Goal: Information Seeking & Learning: Learn about a topic

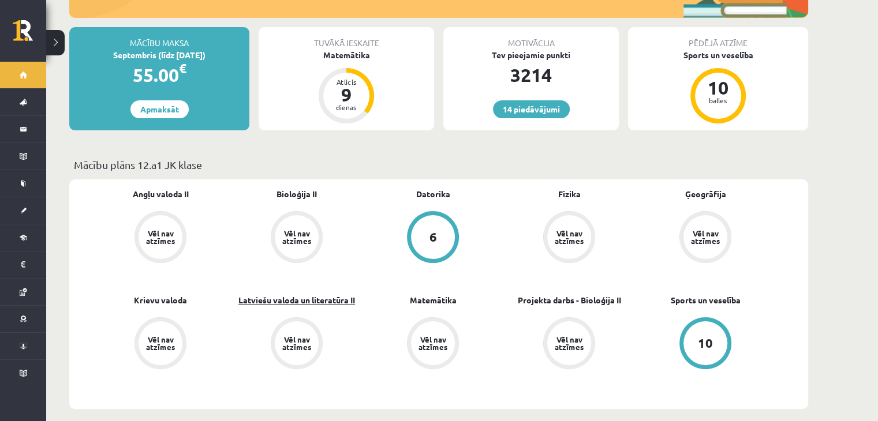
scroll to position [289, 0]
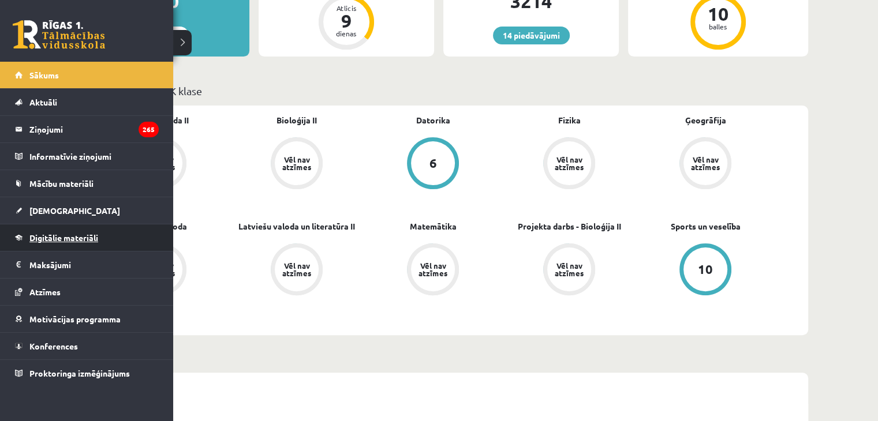
click at [60, 235] on span "Digitālie materiāli" at bounding box center [63, 238] width 69 height 10
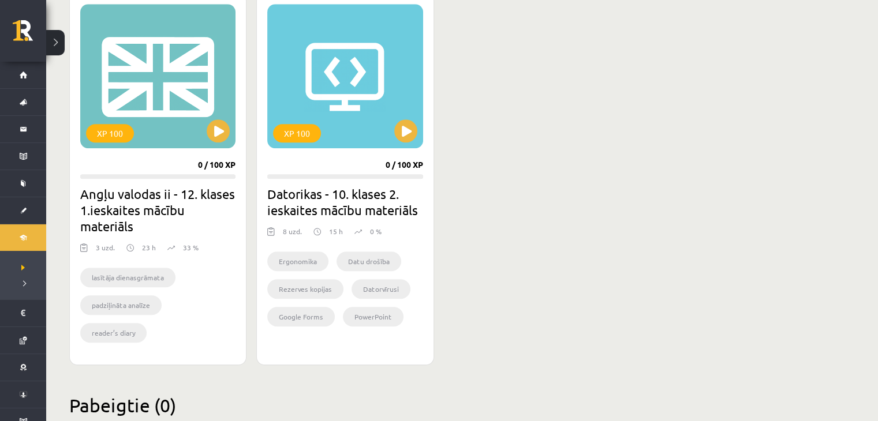
scroll to position [1116, 0]
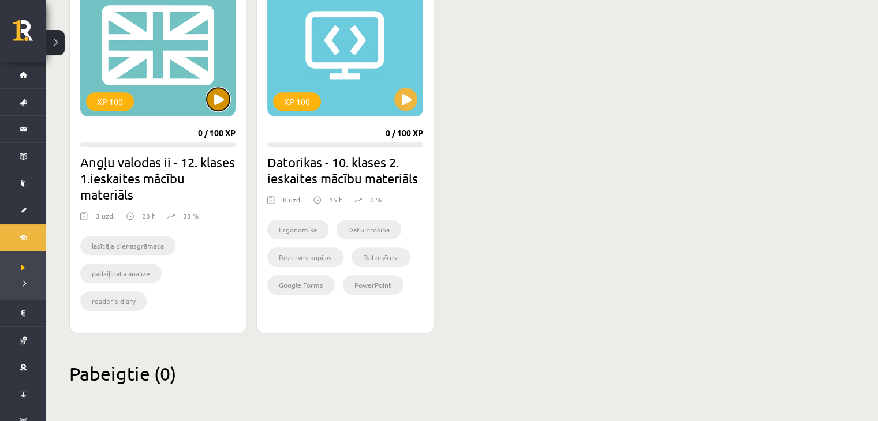
click at [210, 98] on button at bounding box center [218, 99] width 23 height 23
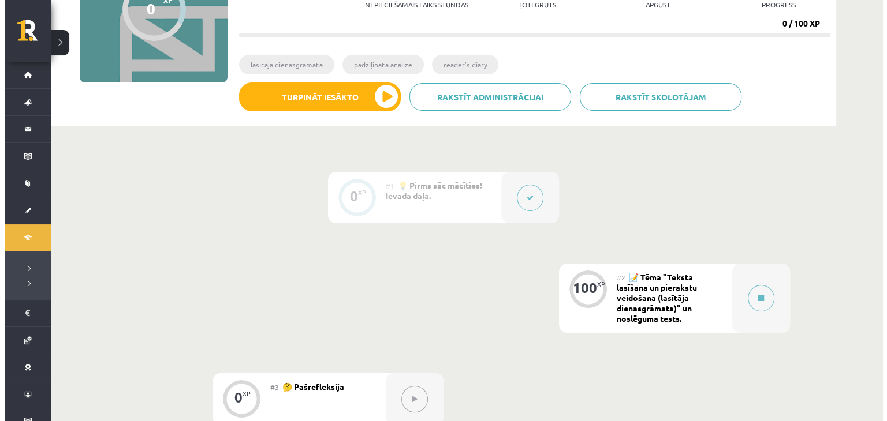
scroll to position [231, 0]
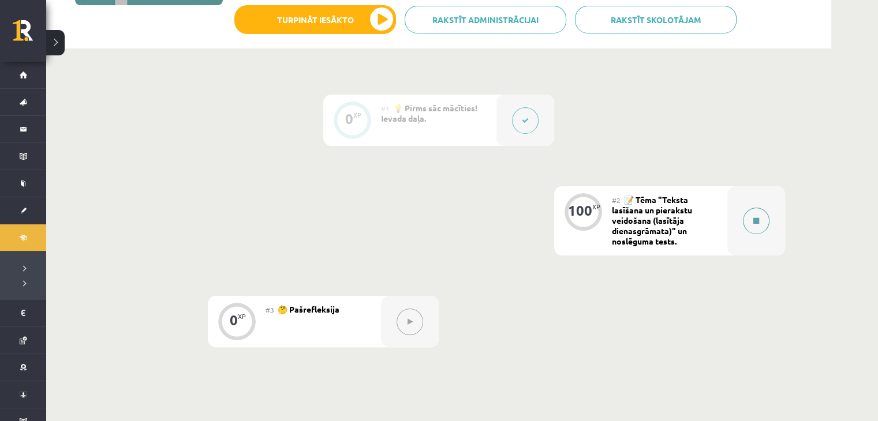
click at [755, 227] on button at bounding box center [756, 221] width 27 height 27
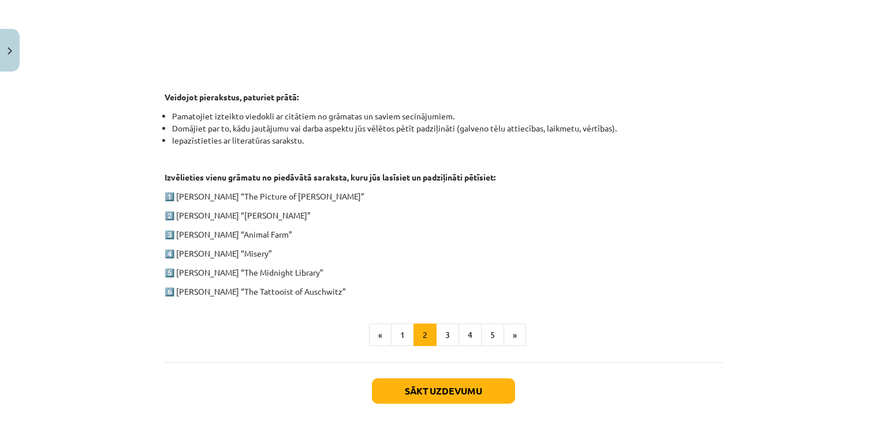
scroll to position [520, 0]
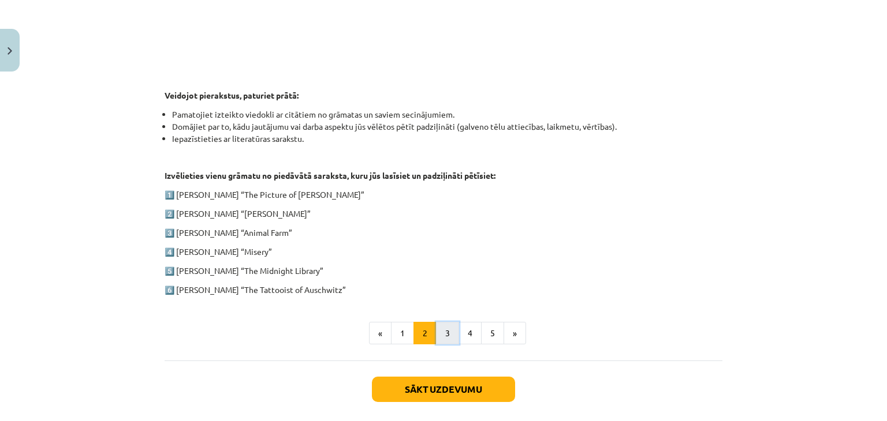
click at [446, 326] on button "3" at bounding box center [447, 333] width 23 height 23
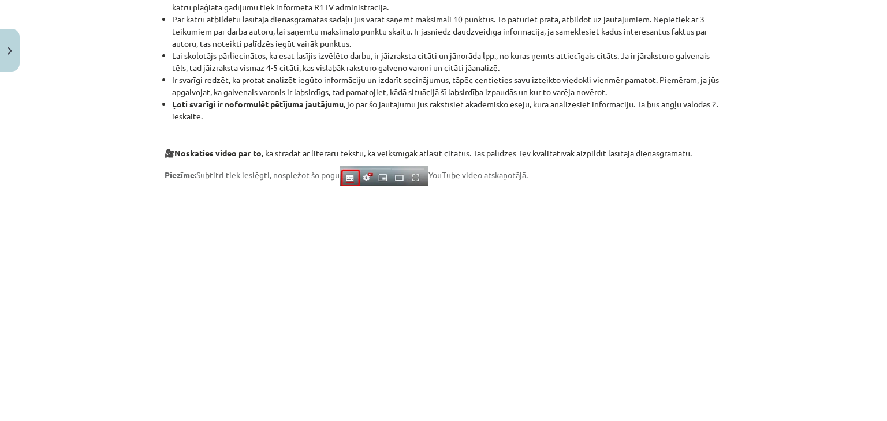
scroll to position [966, 0]
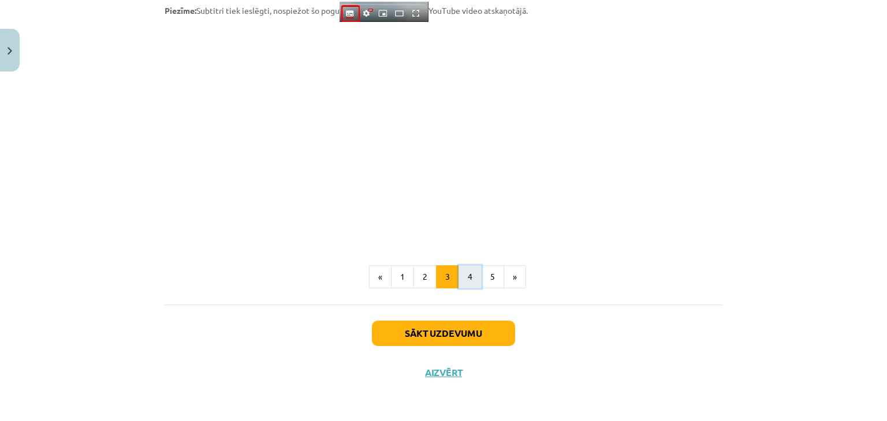
click at [473, 276] on button "4" at bounding box center [469, 277] width 23 height 23
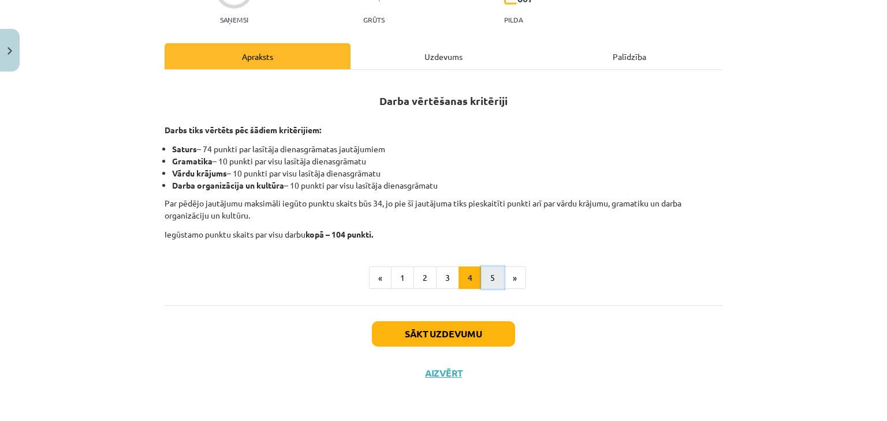
click at [488, 281] on button "5" at bounding box center [492, 278] width 23 height 23
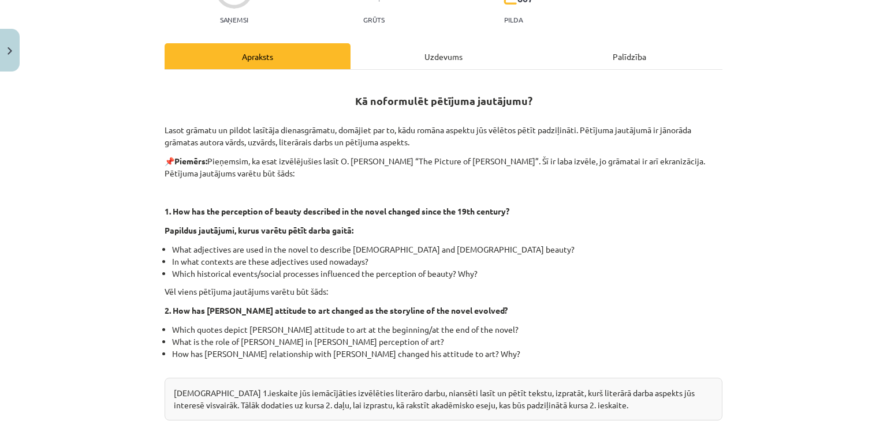
click at [448, 54] on div "Uzdevums" at bounding box center [443, 56] width 186 height 26
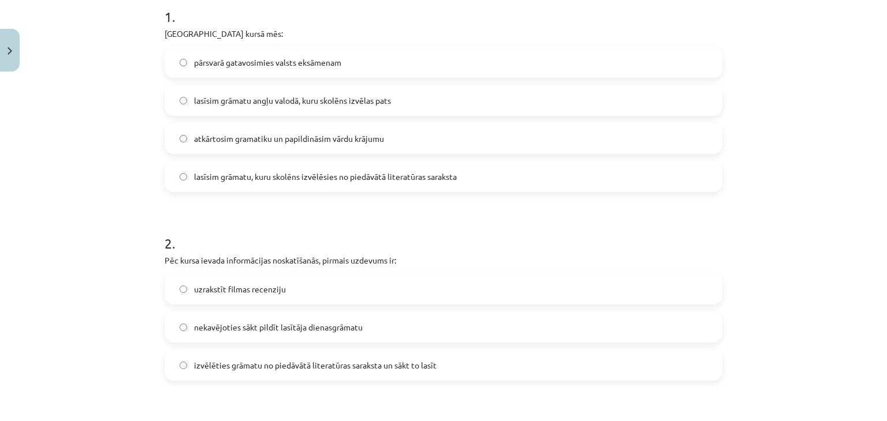
scroll to position [87, 0]
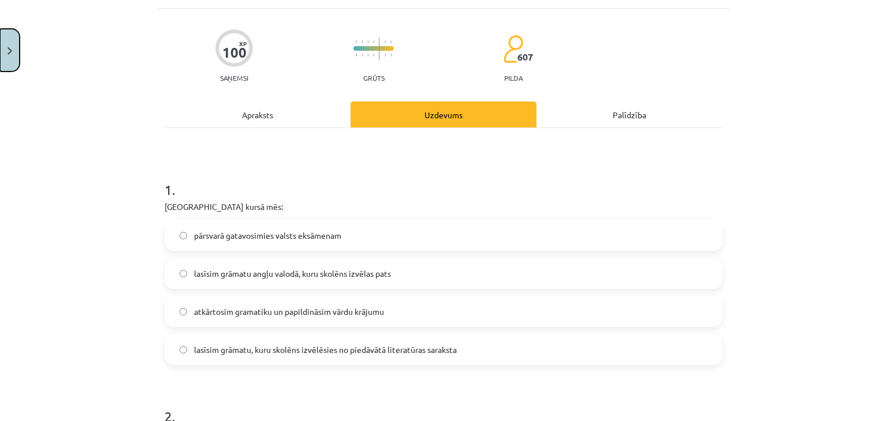
click at [15, 66] on button "Close" at bounding box center [10, 50] width 20 height 43
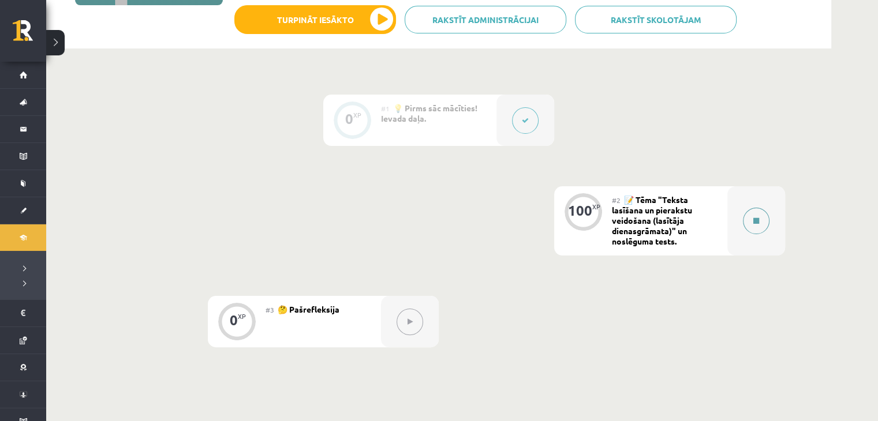
click at [762, 229] on button at bounding box center [756, 221] width 27 height 27
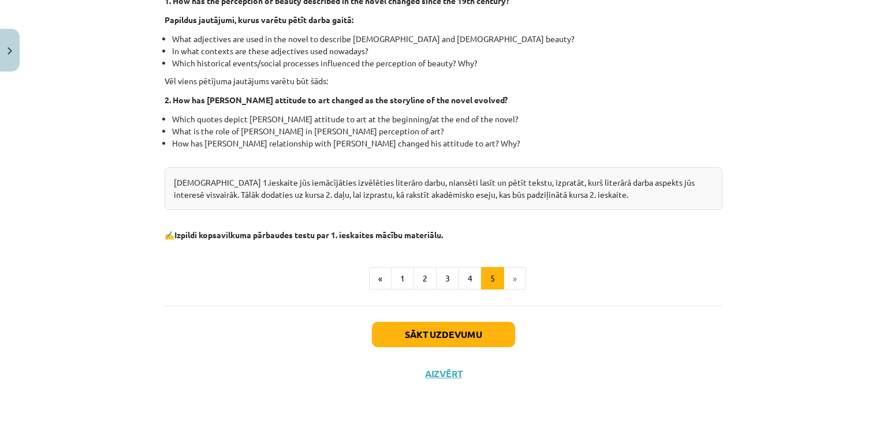
scroll to position [125, 0]
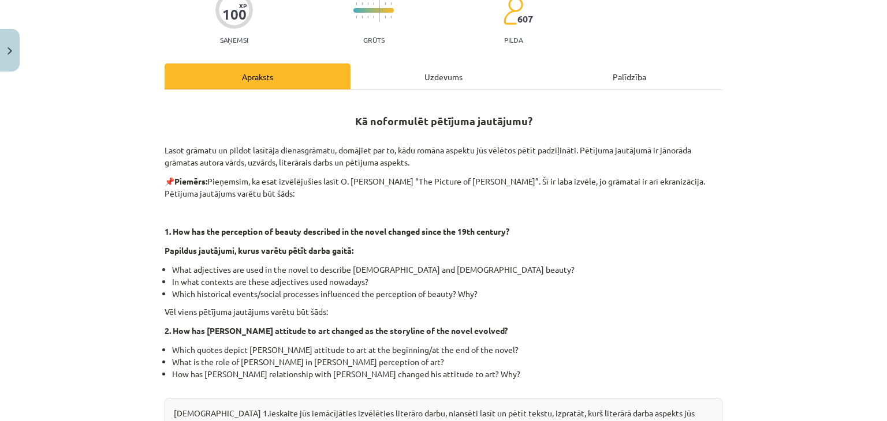
click at [455, 72] on div "Uzdevums" at bounding box center [443, 77] width 186 height 26
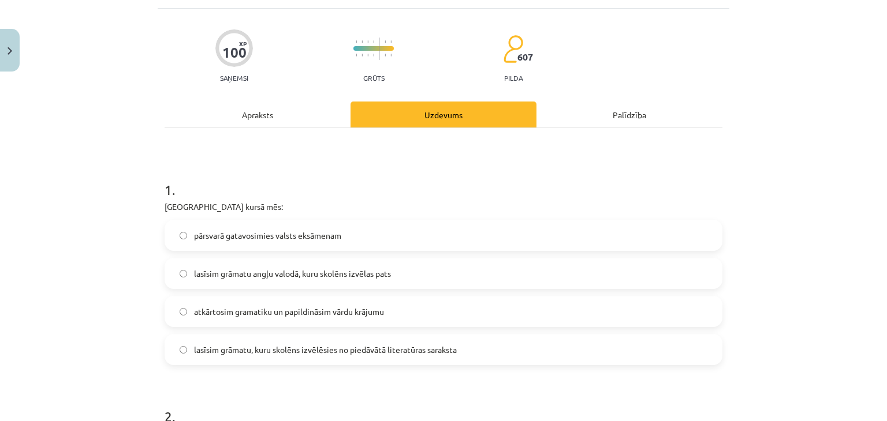
scroll to position [144, 0]
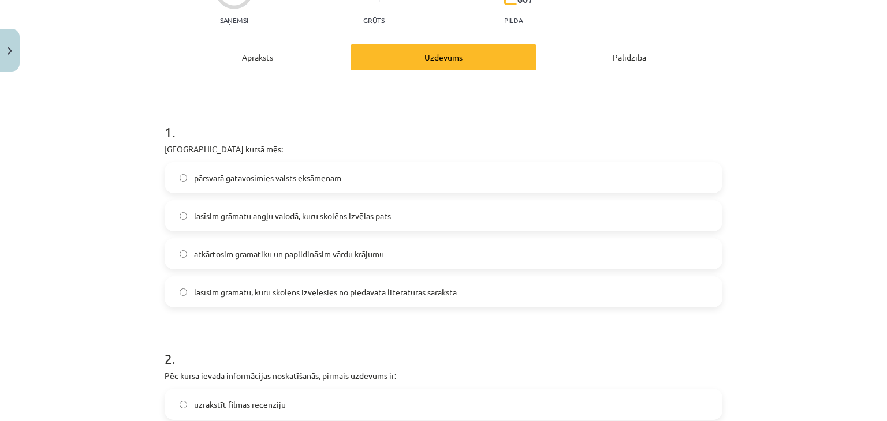
click at [293, 289] on span "lasīsim grāmatu, kuru skolēns izvēlēsies no piedāvātā literatūras saraksta" at bounding box center [325, 292] width 263 height 12
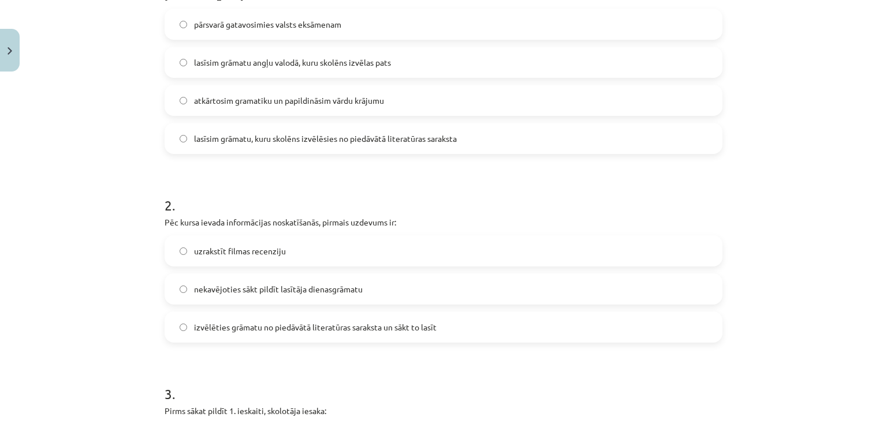
scroll to position [318, 0]
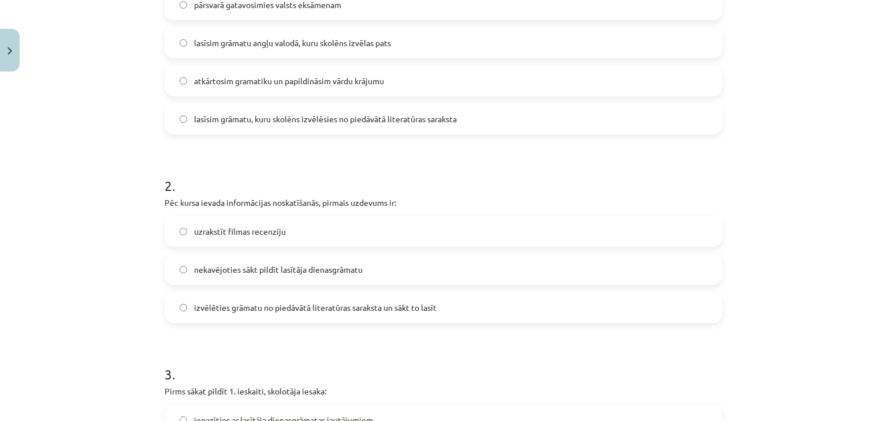
click at [341, 310] on span "izvēlēties grāmatu no piedāvātā literatūras saraksta un sākt to lasīt" at bounding box center [315, 308] width 242 height 12
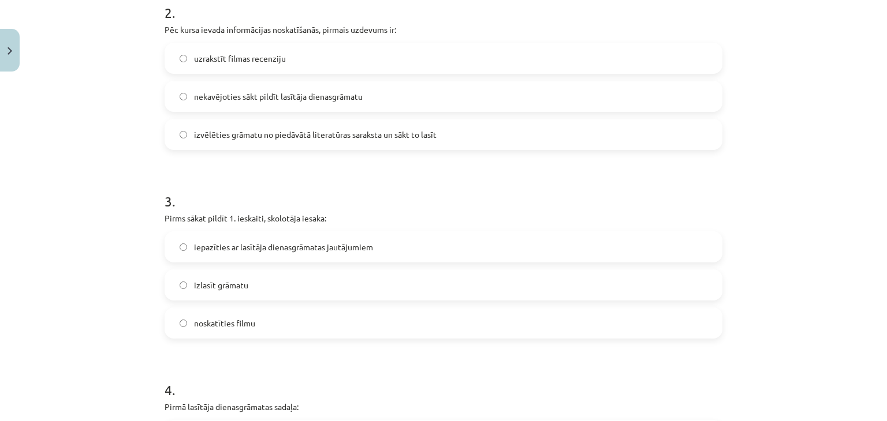
scroll to position [548, 0]
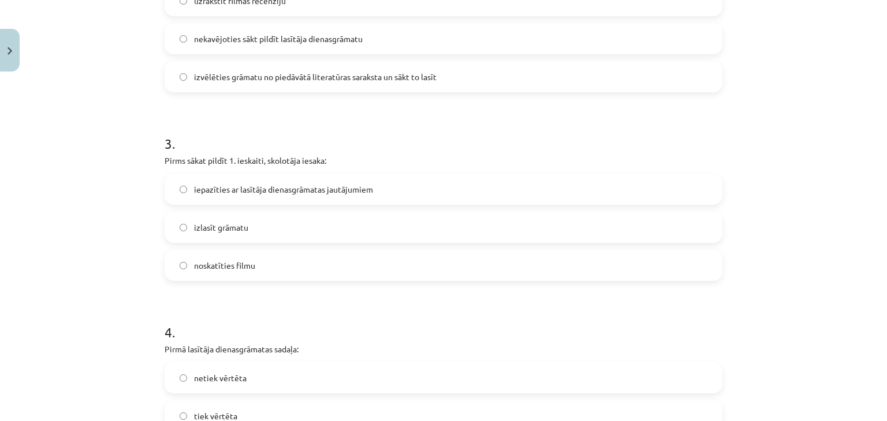
click at [272, 193] on span "iepazīties ar lasītāja dienasgrāmatas jautājumiem" at bounding box center [283, 190] width 179 height 12
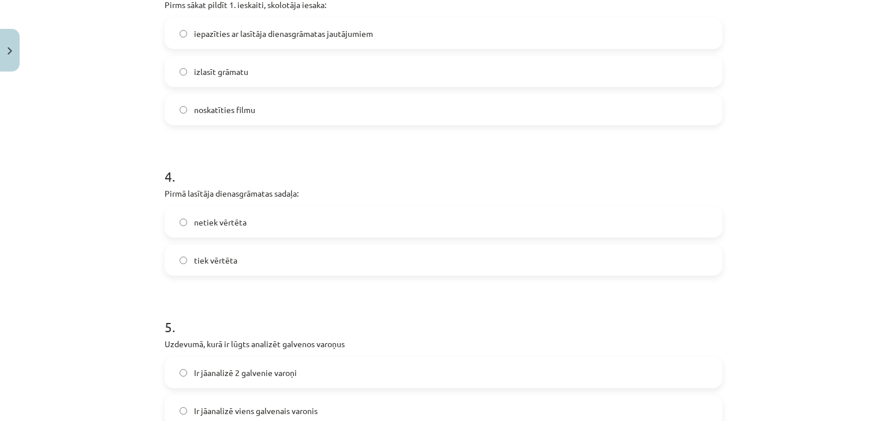
scroll to position [722, 0]
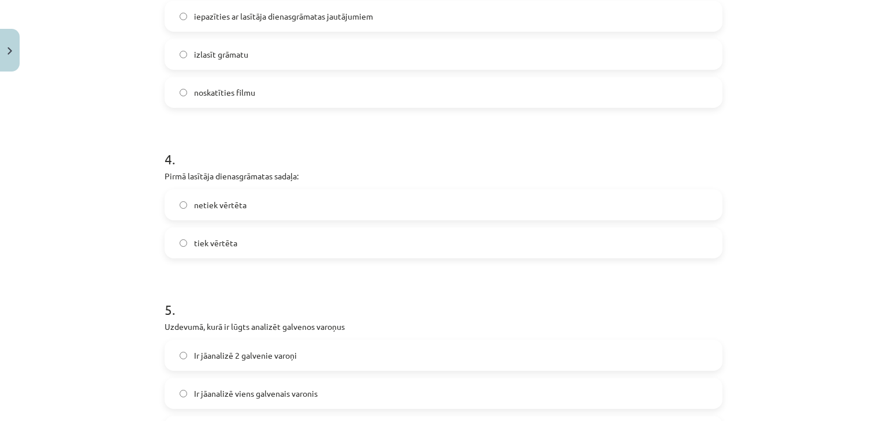
click at [249, 250] on label "tiek vērtēta" at bounding box center [443, 243] width 555 height 29
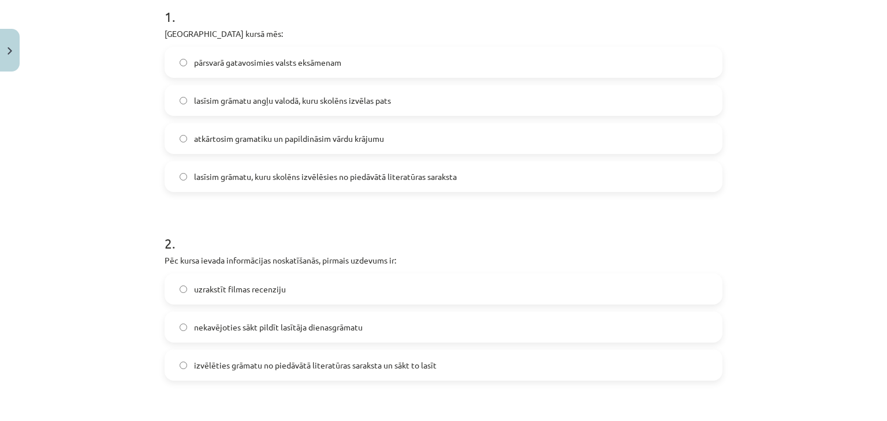
scroll to position [0, 0]
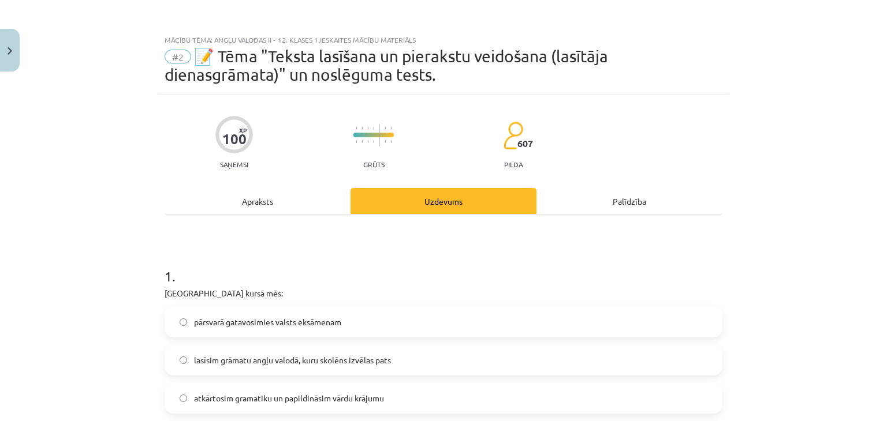
click at [261, 207] on div "Apraksts" at bounding box center [258, 201] width 186 height 26
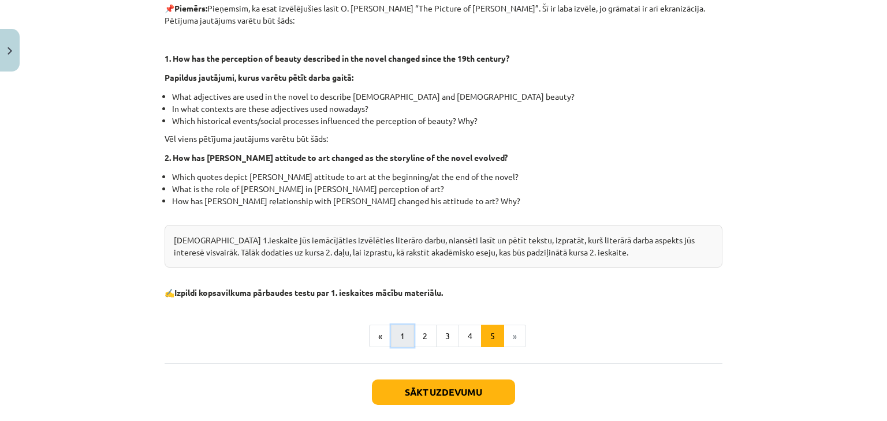
click at [404, 325] on button "1" at bounding box center [402, 336] width 23 height 23
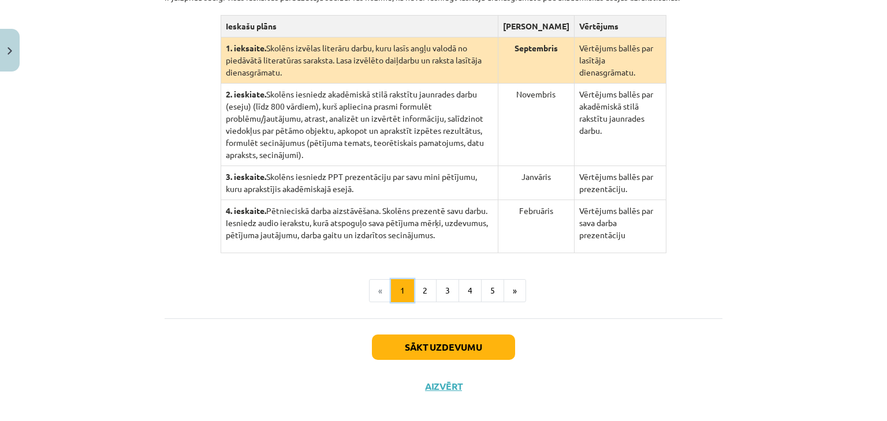
scroll to position [225, 0]
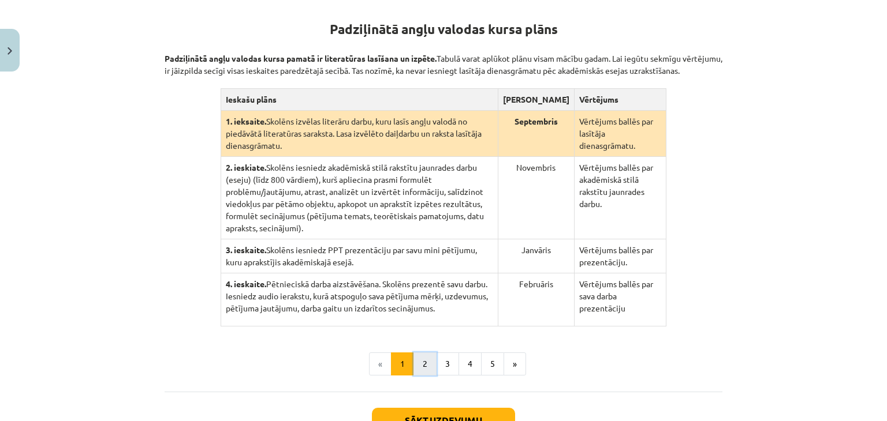
click at [423, 353] on button "2" at bounding box center [424, 364] width 23 height 23
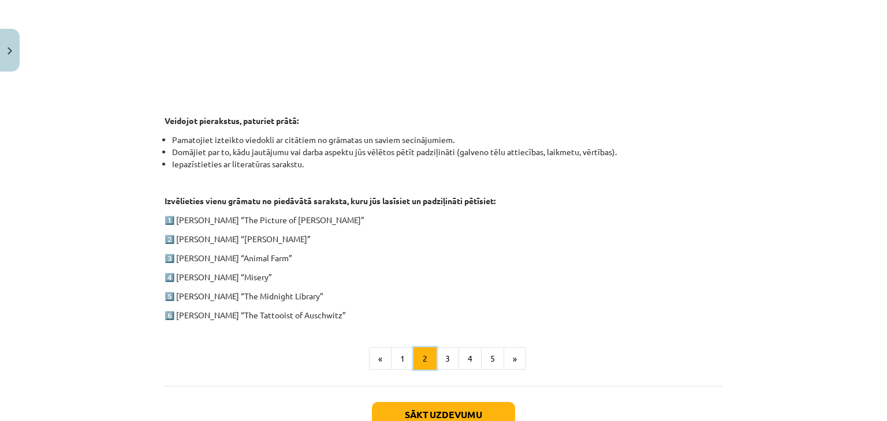
scroll to position [571, 0]
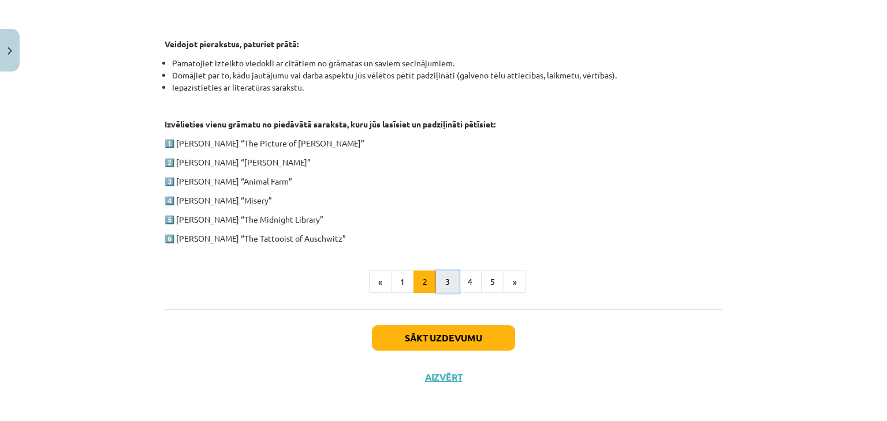
click at [439, 290] on button "3" at bounding box center [447, 282] width 23 height 23
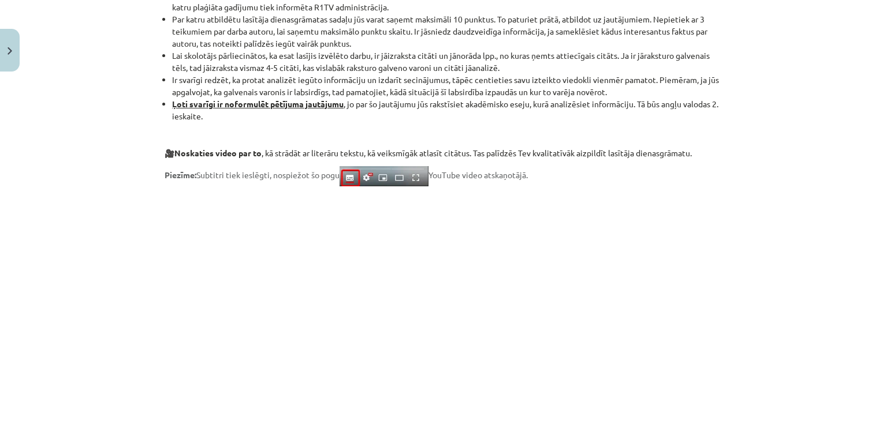
scroll to position [860, 0]
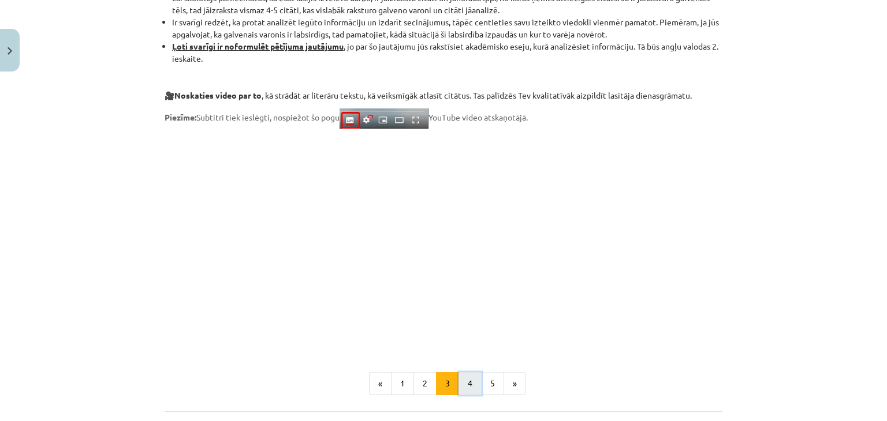
click at [469, 376] on button "4" at bounding box center [469, 383] width 23 height 23
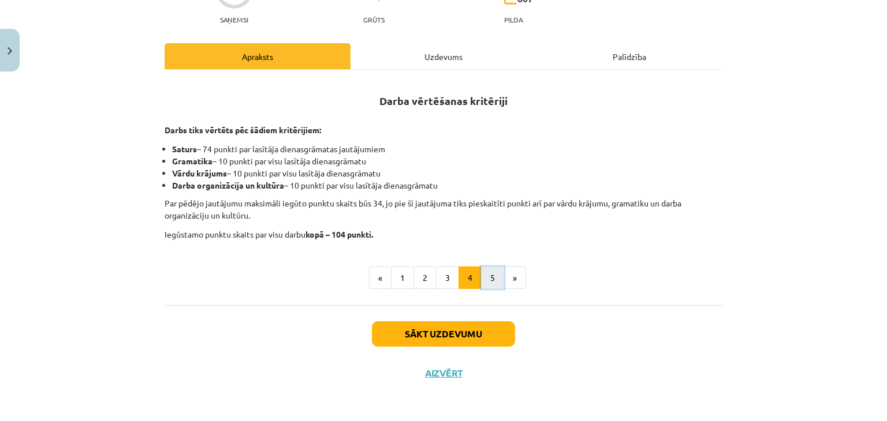
click at [490, 279] on button "5" at bounding box center [492, 278] width 23 height 23
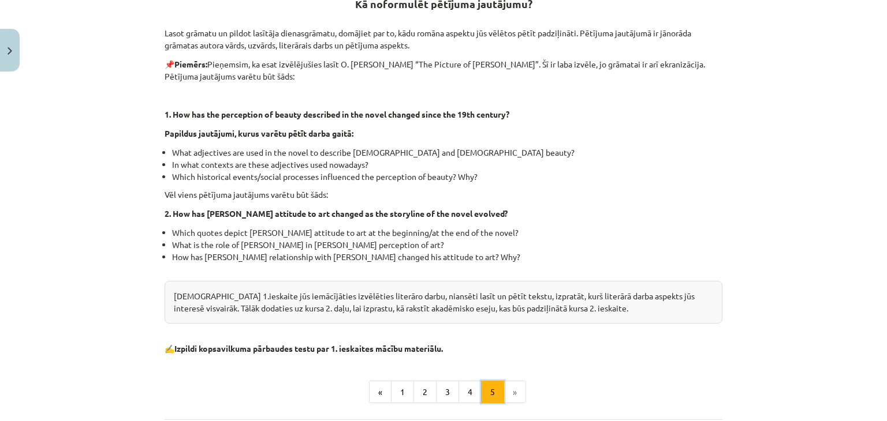
scroll to position [260, 0]
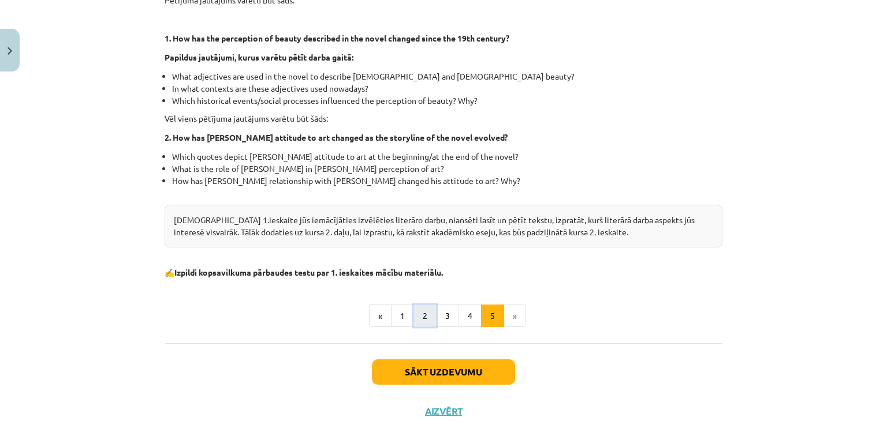
click at [428, 316] on button "2" at bounding box center [424, 316] width 23 height 23
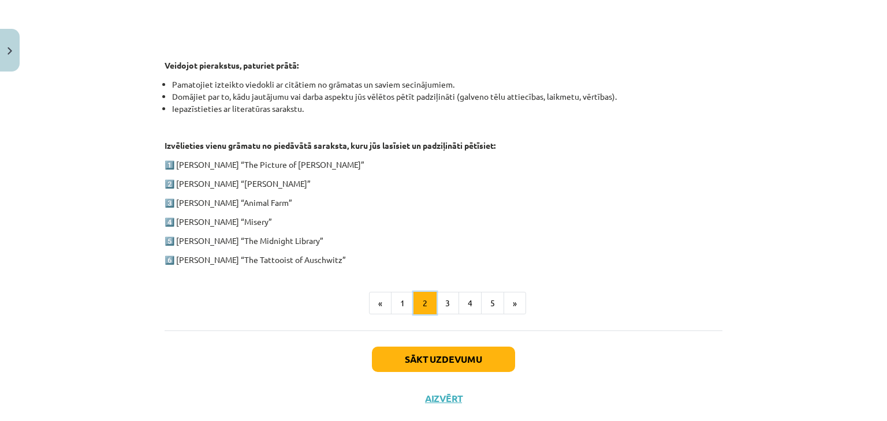
scroll to position [571, 0]
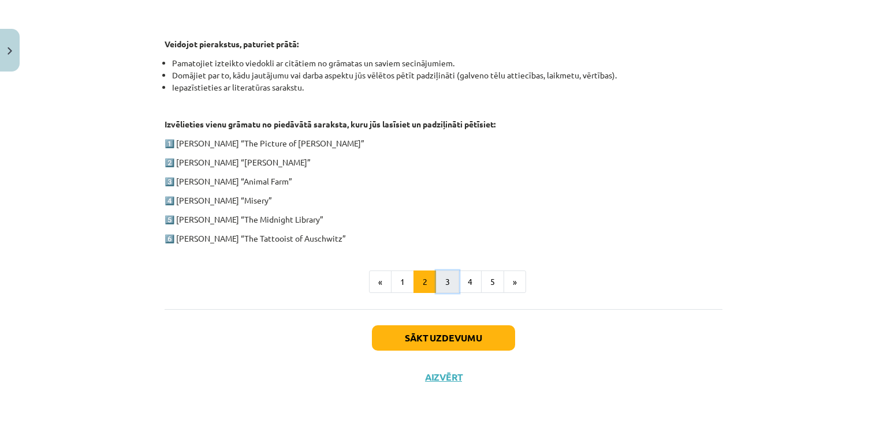
click at [445, 275] on button "3" at bounding box center [447, 282] width 23 height 23
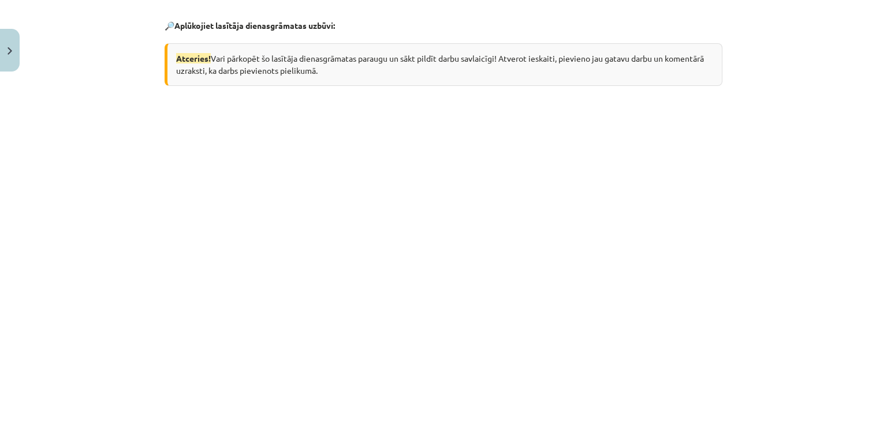
scroll to position [0, 0]
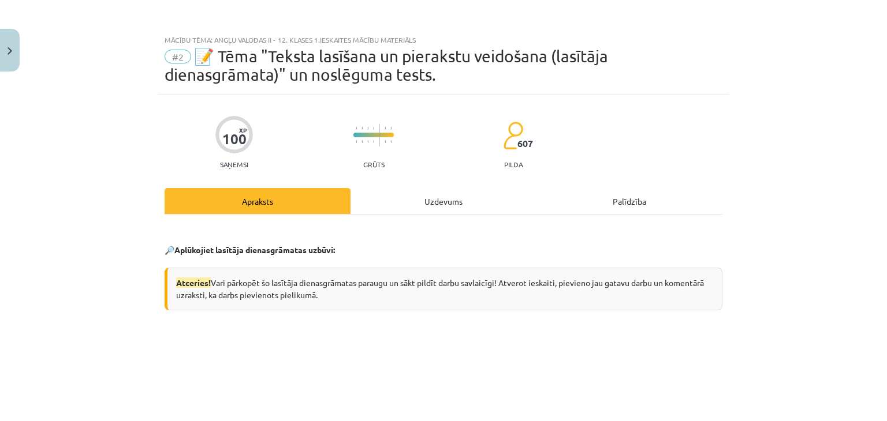
click at [415, 194] on div "Uzdevums" at bounding box center [443, 201] width 186 height 26
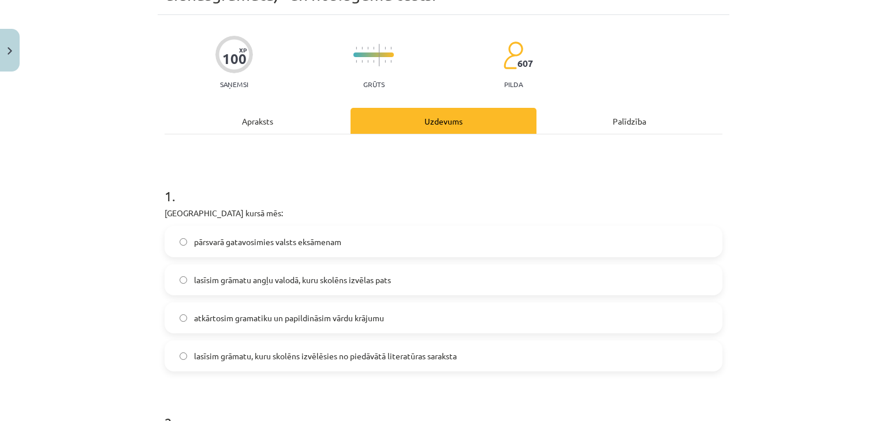
scroll to position [29, 0]
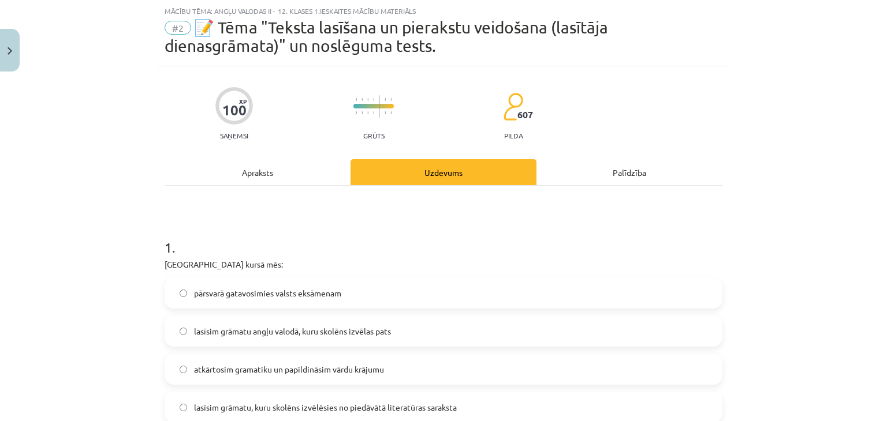
click at [277, 172] on div "Apraksts" at bounding box center [258, 172] width 186 height 26
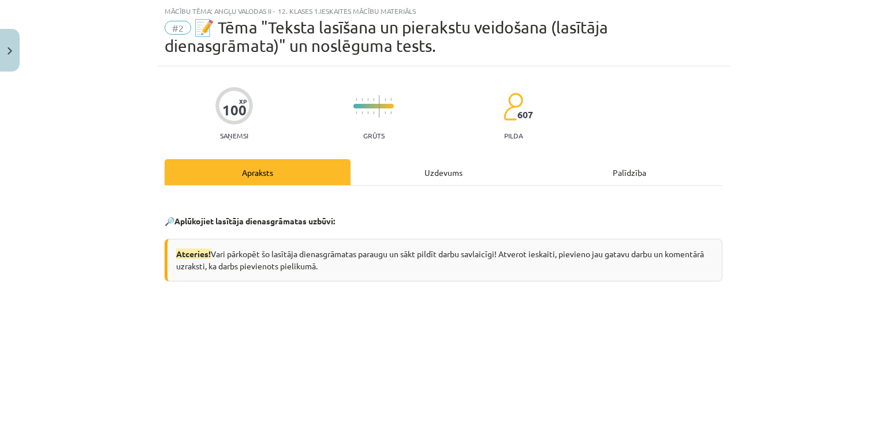
click at [449, 178] on div "Uzdevums" at bounding box center [443, 172] width 186 height 26
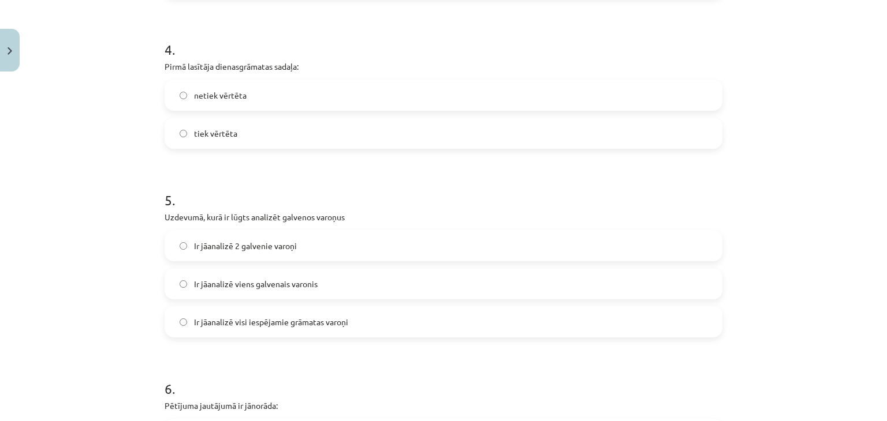
scroll to position [837, 0]
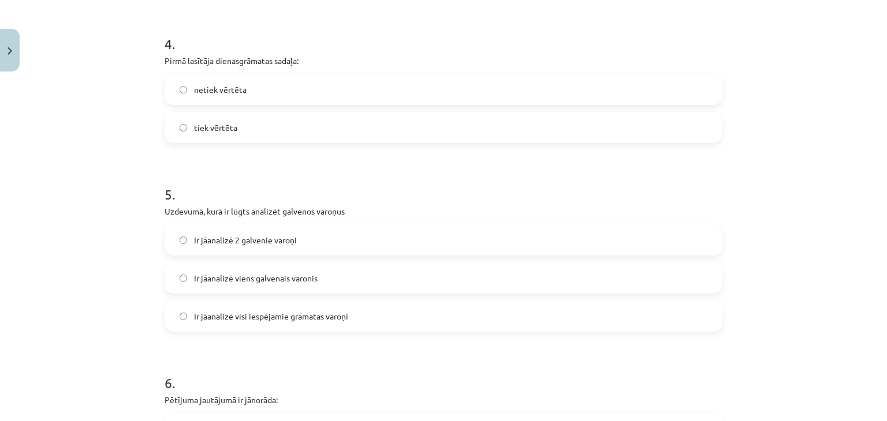
click at [230, 243] on span "Ir jāanalizē 2 galvenie varoņi" at bounding box center [245, 240] width 103 height 12
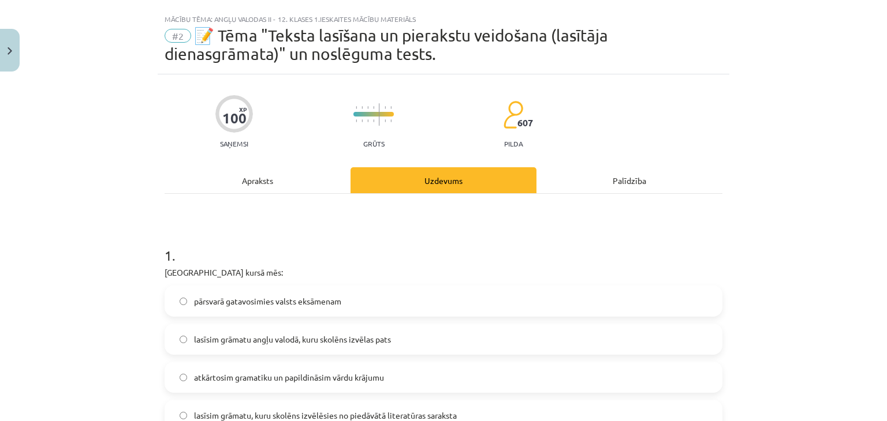
scroll to position [0, 0]
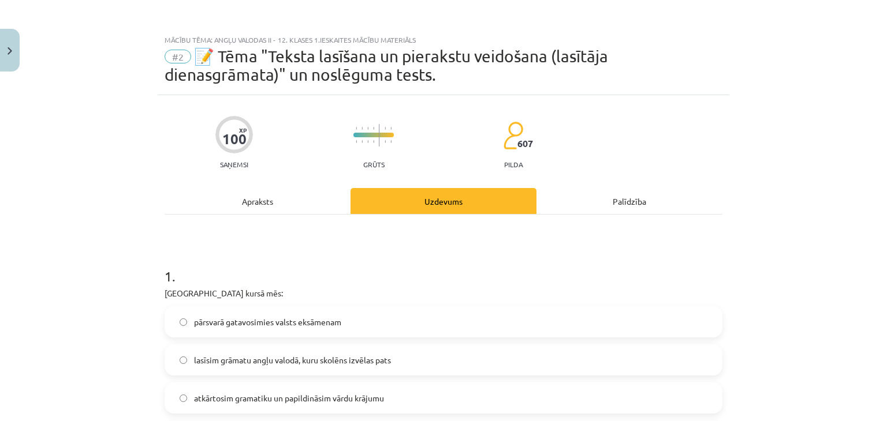
click at [239, 212] on div "Apraksts" at bounding box center [258, 201] width 186 height 26
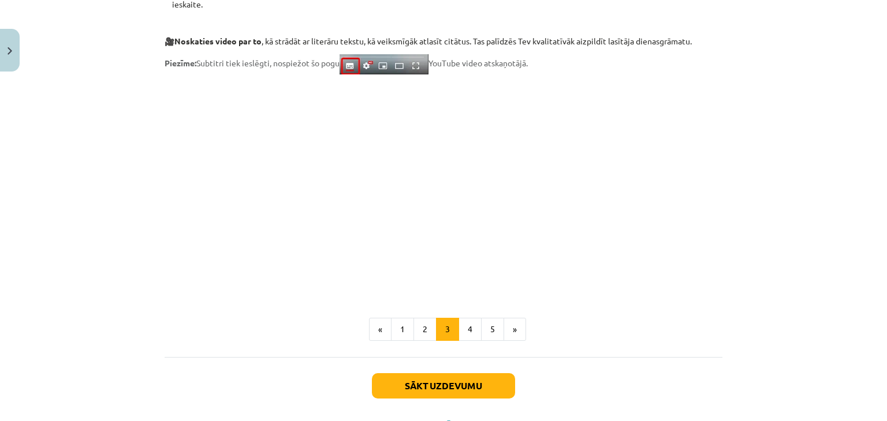
scroll to position [966, 0]
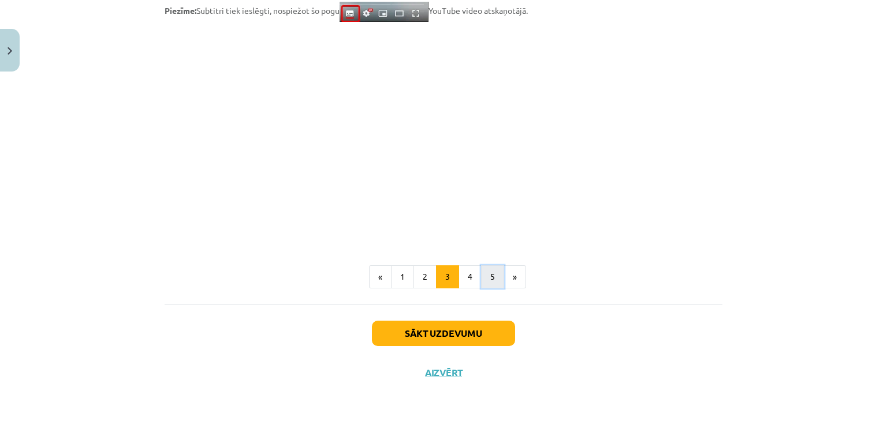
click at [489, 277] on button "5" at bounding box center [492, 277] width 23 height 23
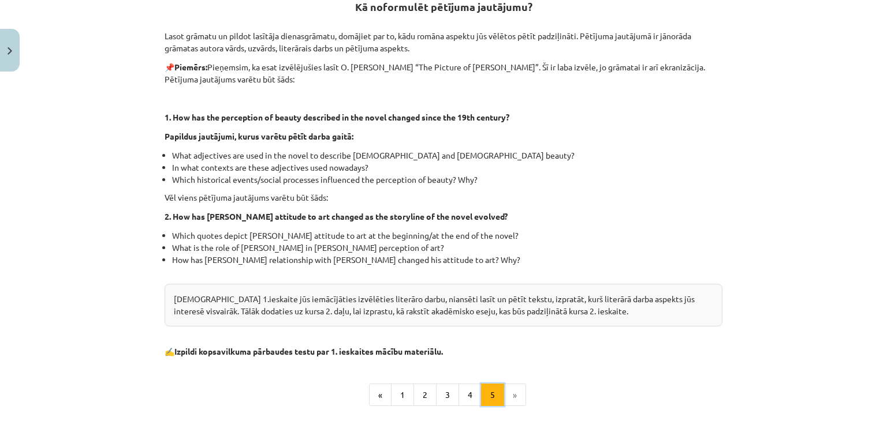
scroll to position [225, 0]
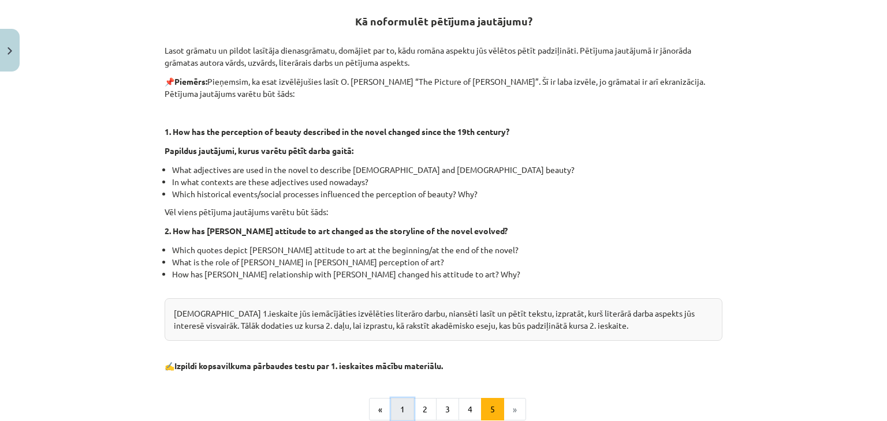
click at [403, 402] on button "1" at bounding box center [402, 409] width 23 height 23
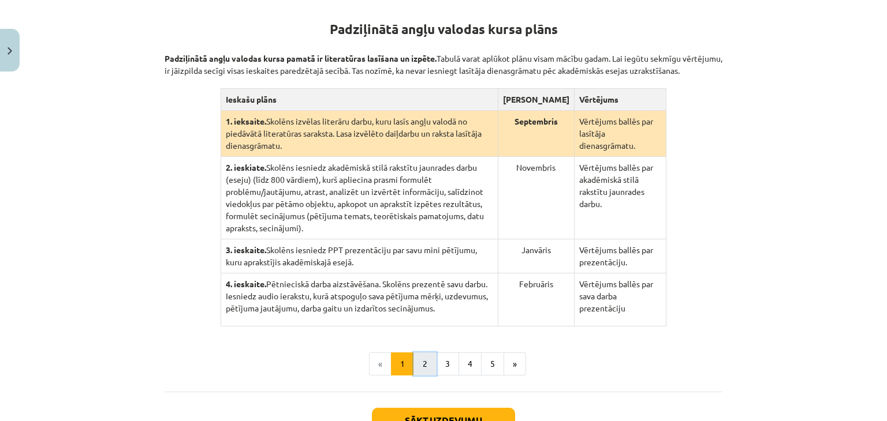
click at [419, 356] on button "2" at bounding box center [424, 364] width 23 height 23
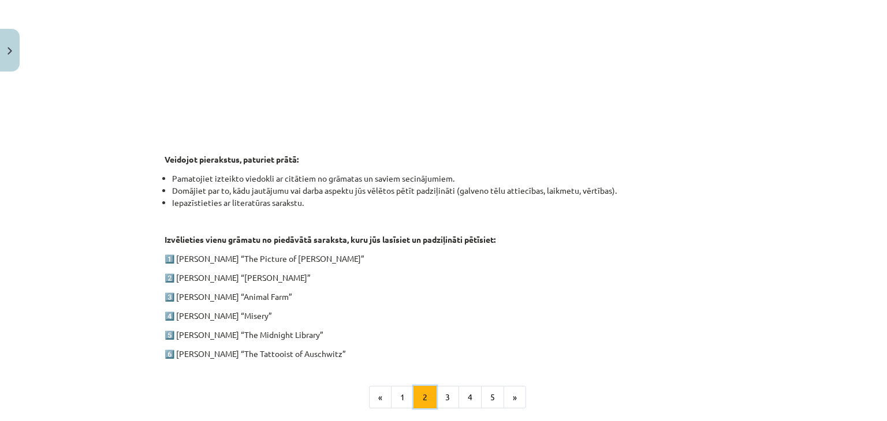
scroll to position [513, 0]
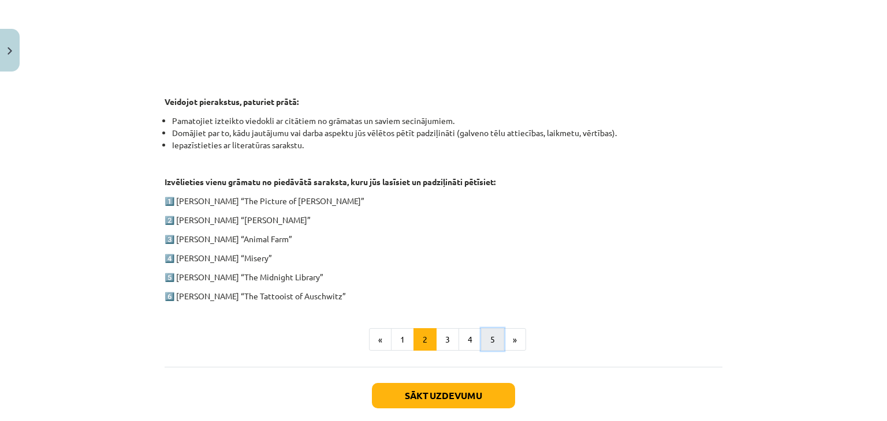
click at [483, 342] on button "5" at bounding box center [492, 339] width 23 height 23
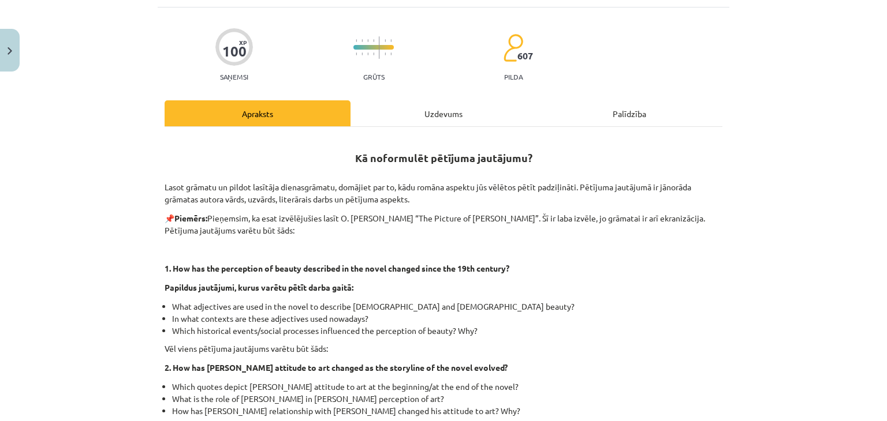
scroll to position [0, 0]
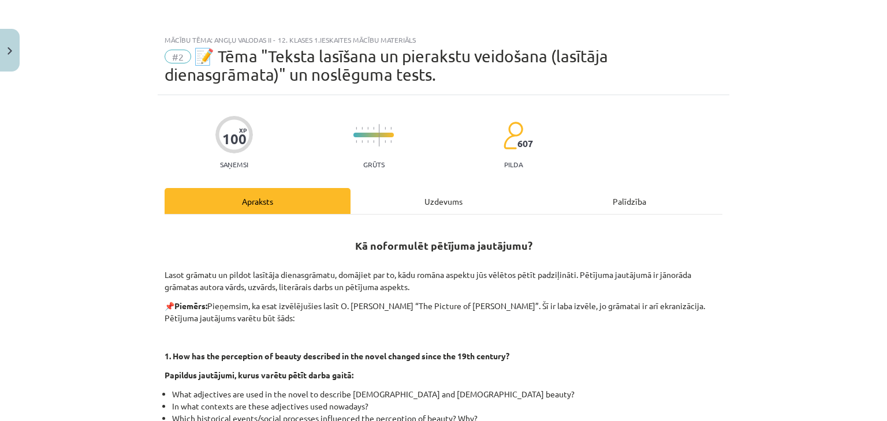
click at [445, 199] on div "Uzdevums" at bounding box center [443, 201] width 186 height 26
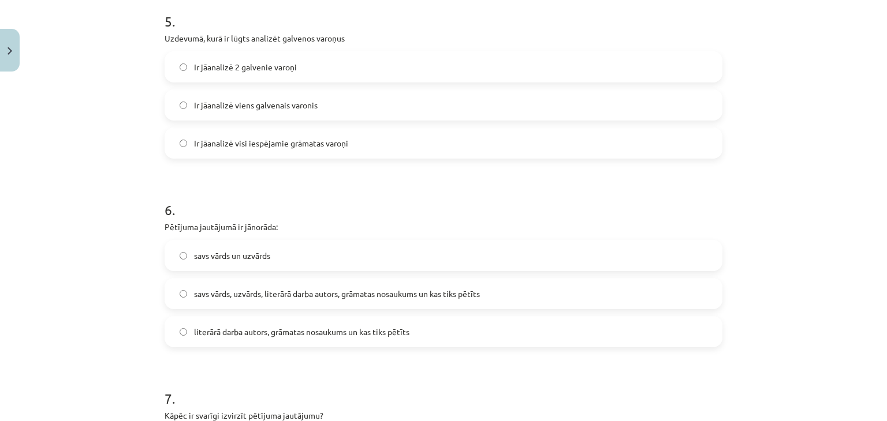
scroll to position [1068, 0]
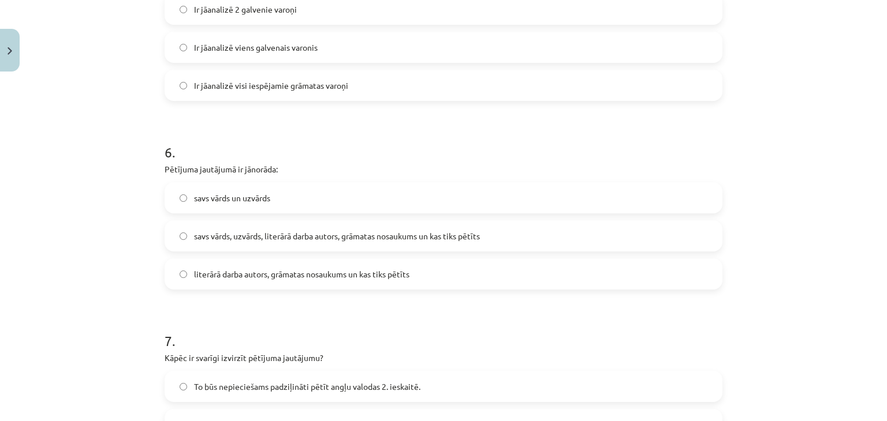
click at [324, 246] on label "savs vārds, uzvārds, literārā darba autors, grāmatas nosaukums un kas tiks pētī…" at bounding box center [443, 236] width 555 height 29
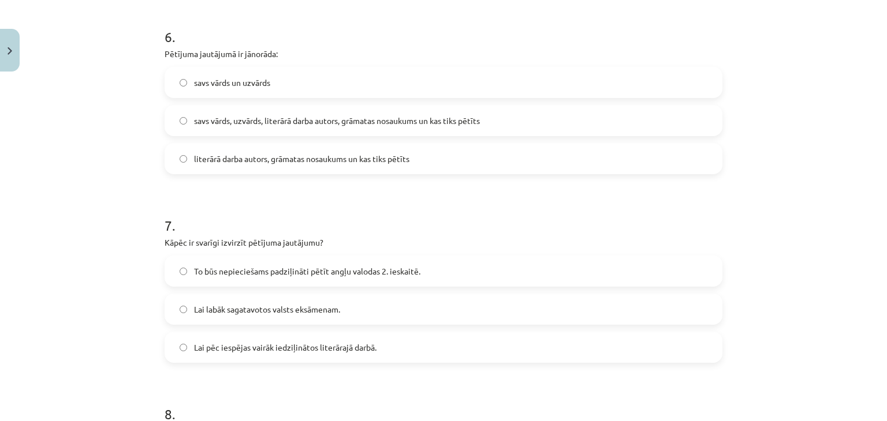
scroll to position [1126, 0]
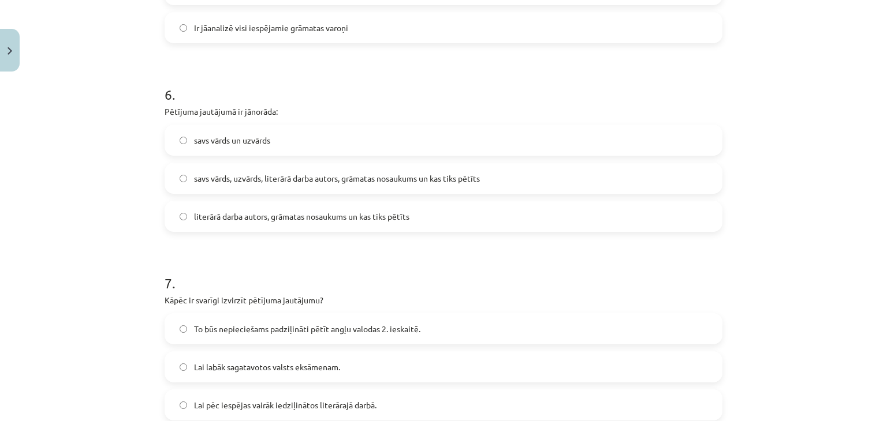
click at [358, 221] on span "literārā darba autors, grāmatas nosaukums un kas tiks pētīts" at bounding box center [301, 217] width 215 height 12
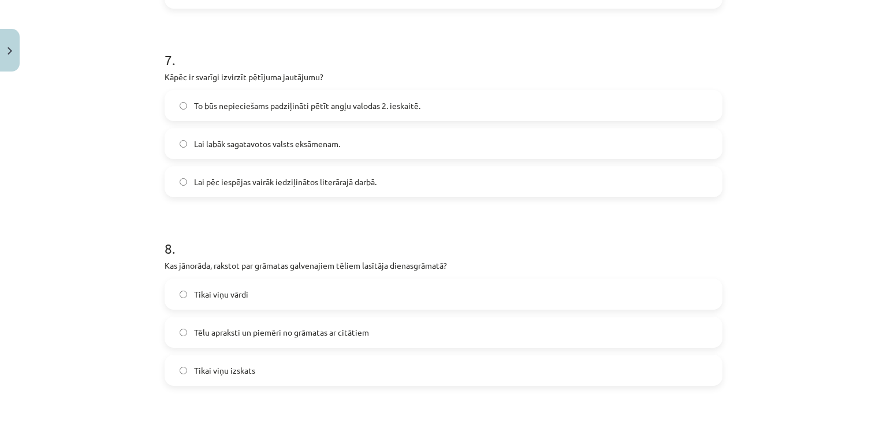
scroll to position [1299, 0]
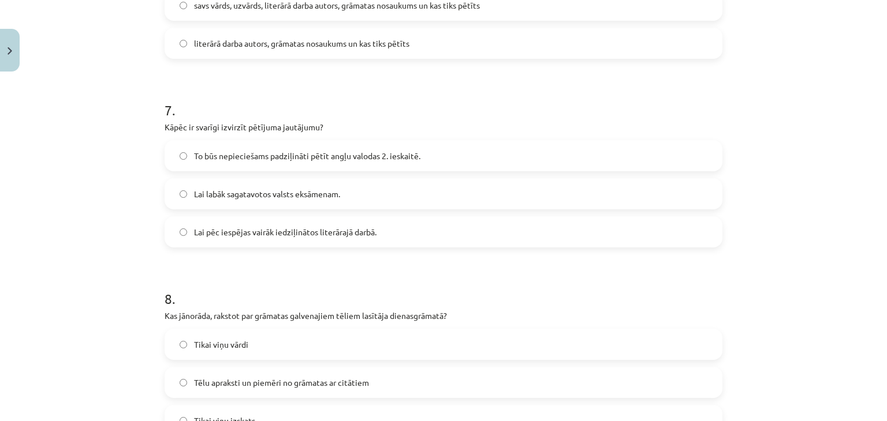
click at [300, 153] on span "To būs nepieciešams padziļināti pētīt angļu valodas 2. ieskaitē." at bounding box center [307, 156] width 226 height 12
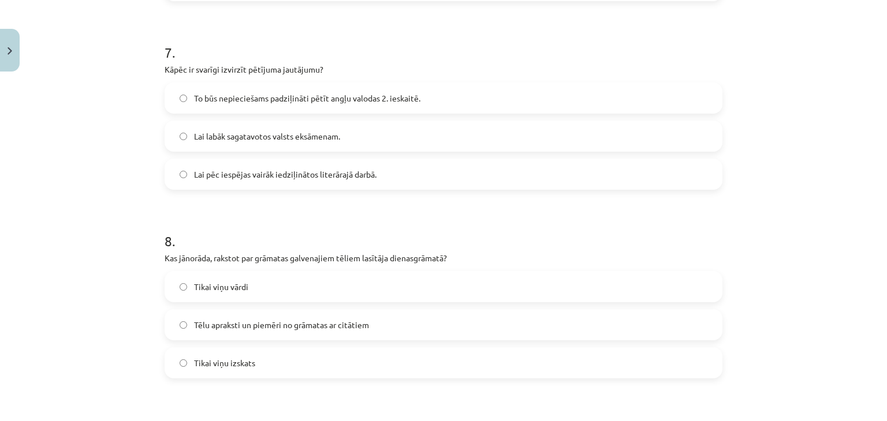
scroll to position [1414, 0]
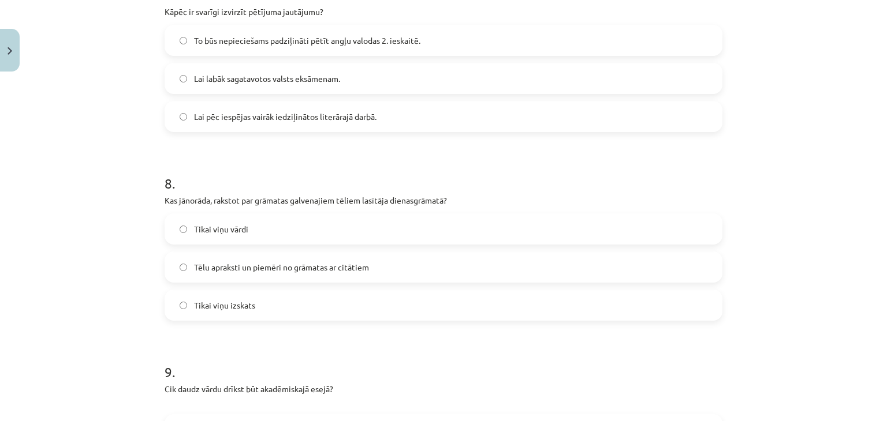
click at [297, 263] on span "Tēlu apraksti un piemēri no grāmatas ar citātiem" at bounding box center [281, 268] width 175 height 12
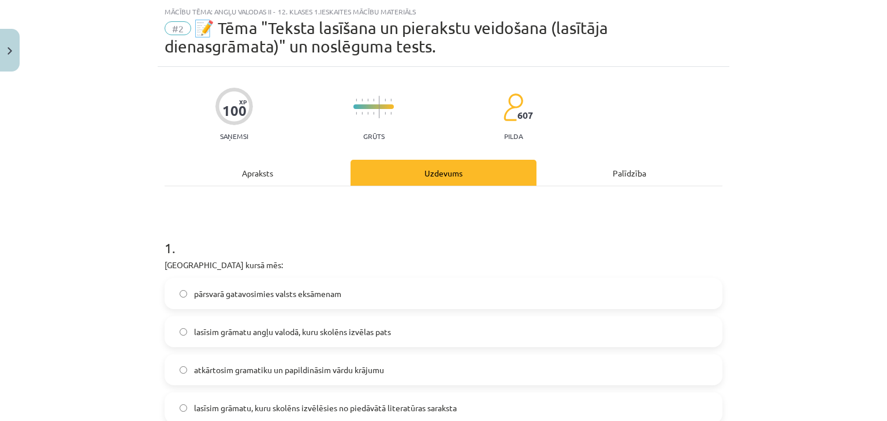
scroll to position [0, 0]
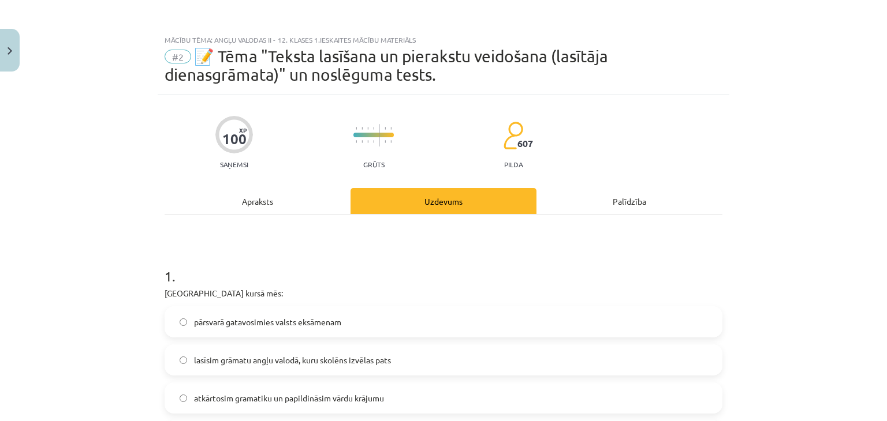
click at [284, 202] on div "Apraksts" at bounding box center [258, 201] width 186 height 26
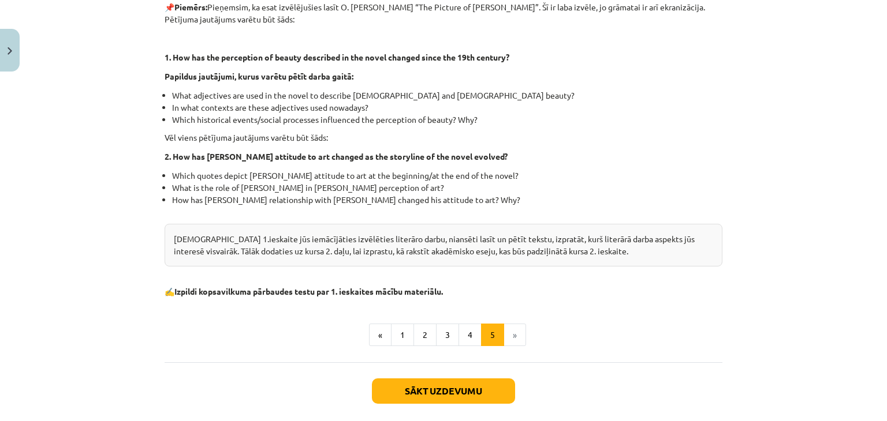
scroll to position [318, 0]
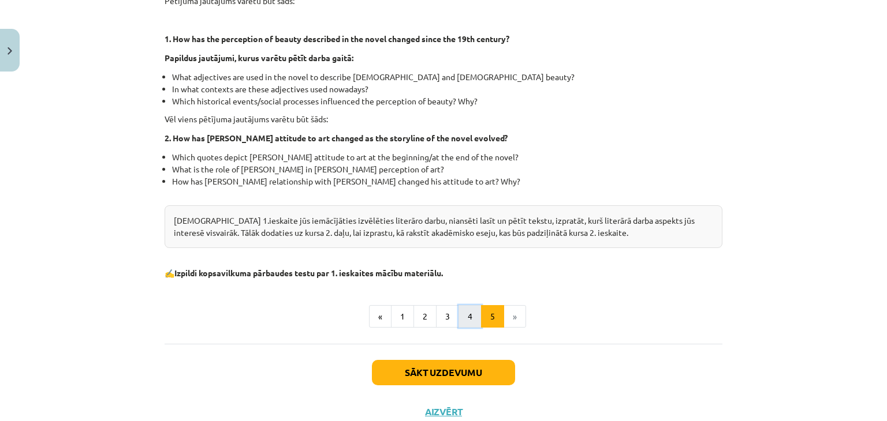
click at [468, 316] on button "4" at bounding box center [469, 316] width 23 height 23
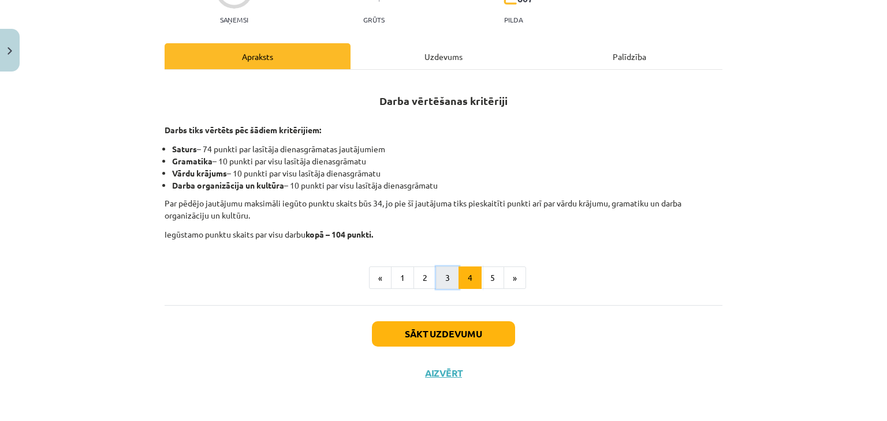
click at [443, 278] on button "3" at bounding box center [447, 278] width 23 height 23
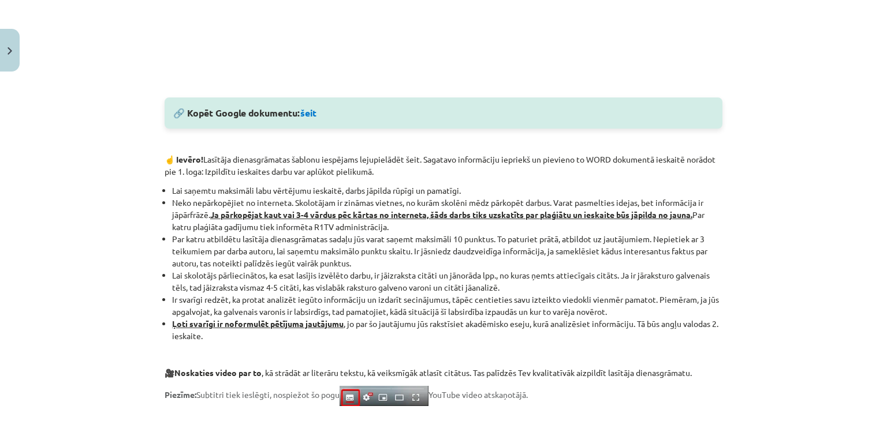
scroll to position [665, 0]
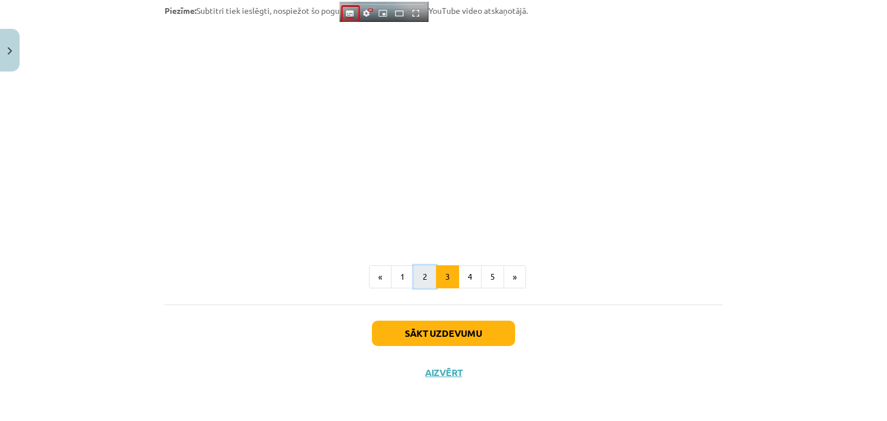
click at [420, 278] on button "2" at bounding box center [424, 277] width 23 height 23
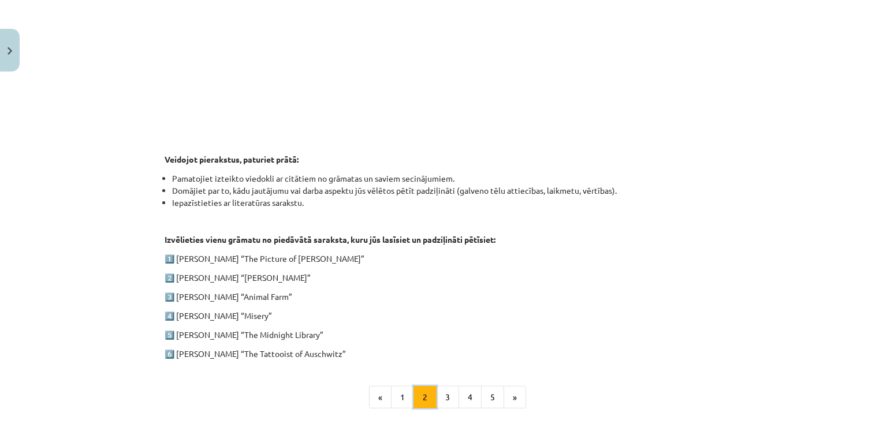
scroll to position [513, 0]
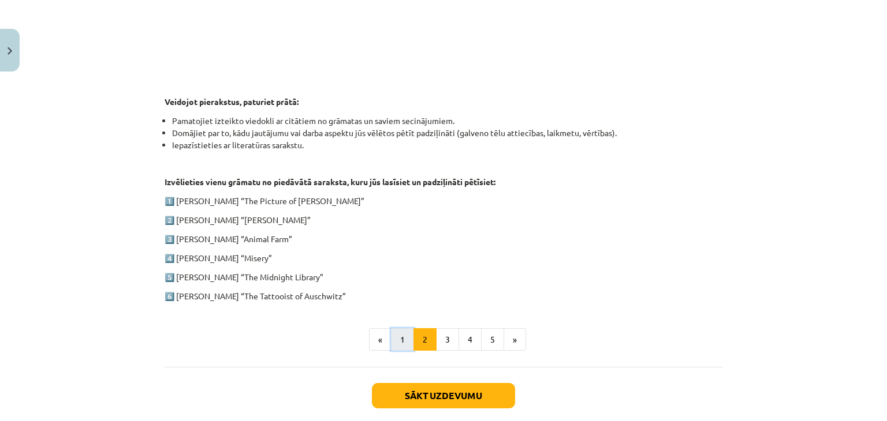
click at [406, 337] on button "1" at bounding box center [402, 339] width 23 height 23
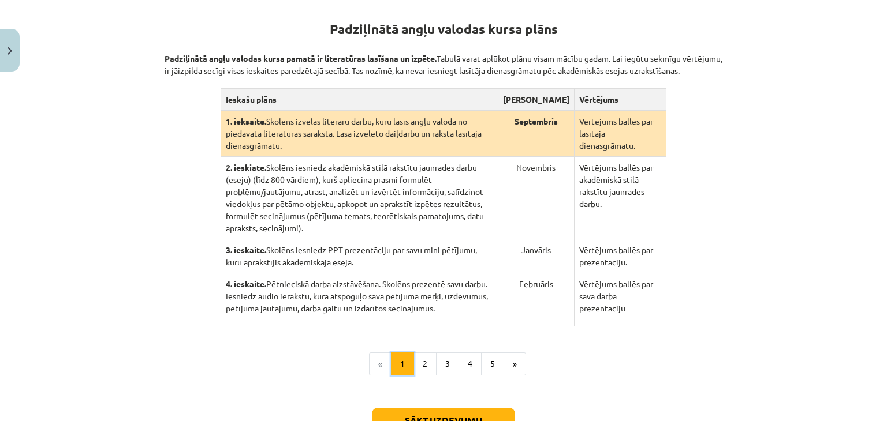
scroll to position [0, 0]
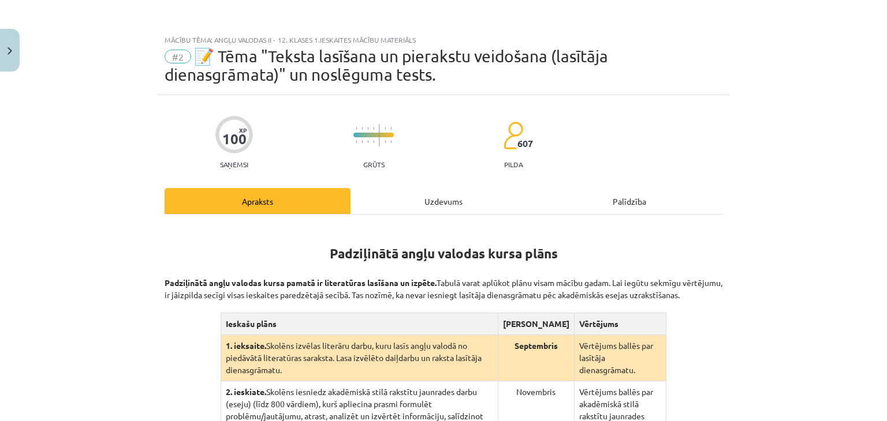
click at [446, 207] on div "Uzdevums" at bounding box center [443, 201] width 186 height 26
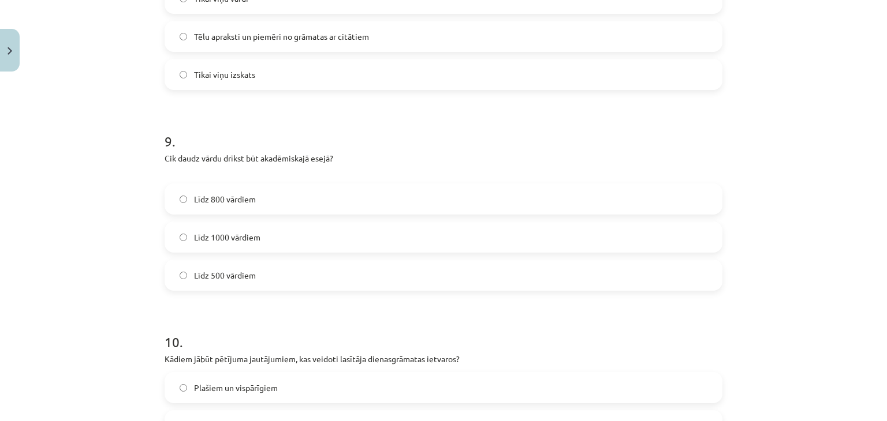
scroll to position [1703, 0]
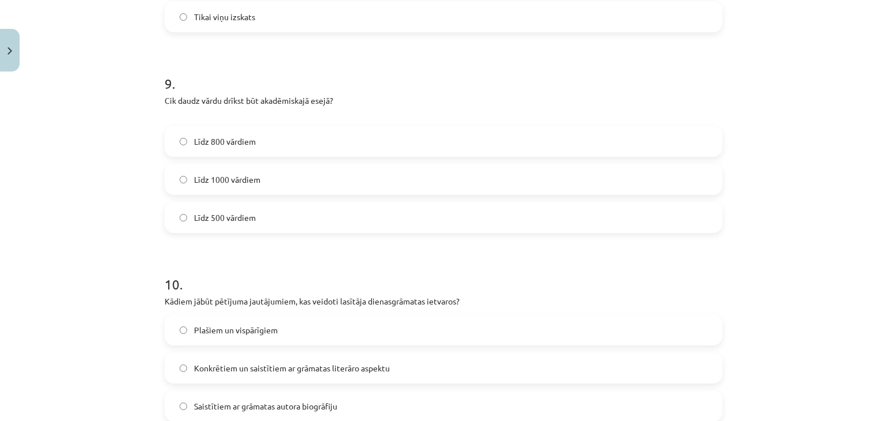
click at [254, 229] on label "Līdz 500 vārdiem" at bounding box center [443, 217] width 555 height 29
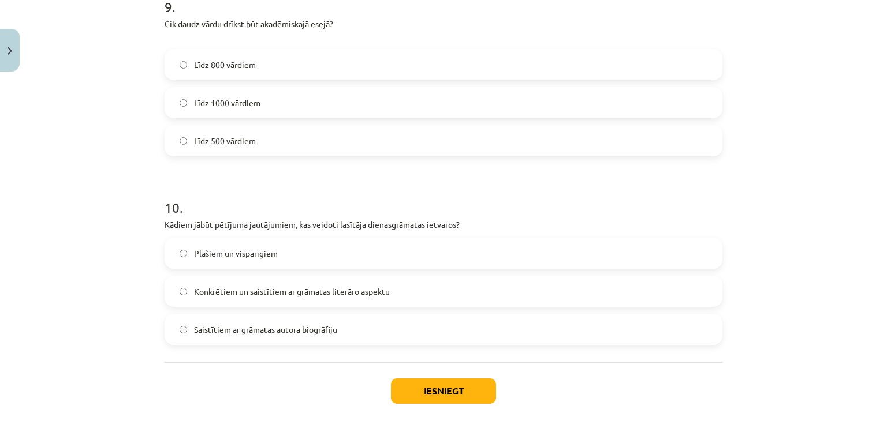
scroll to position [1838, 0]
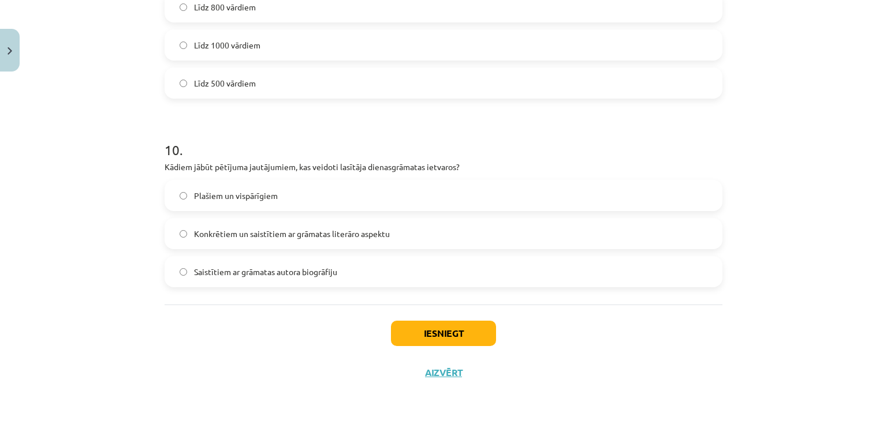
click at [229, 234] on span "Konkrētiem un saistītiem ar grāmatas literāro aspektu" at bounding box center [292, 234] width 196 height 12
click at [483, 339] on button "Iesniegt" at bounding box center [443, 333] width 105 height 25
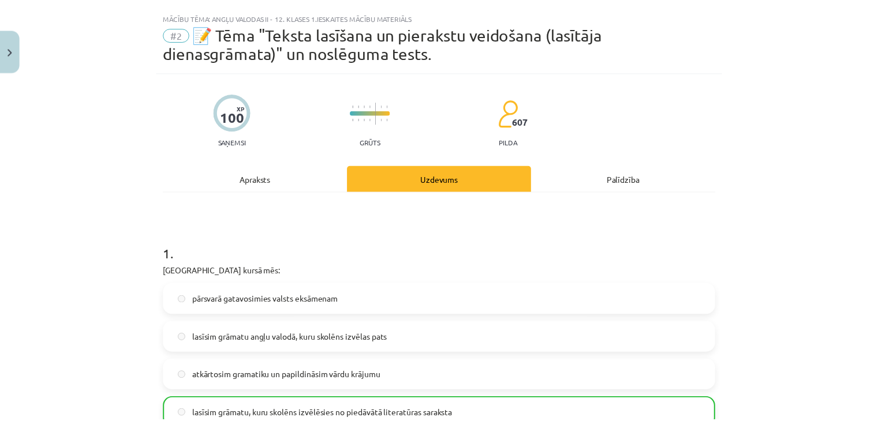
scroll to position [0, 0]
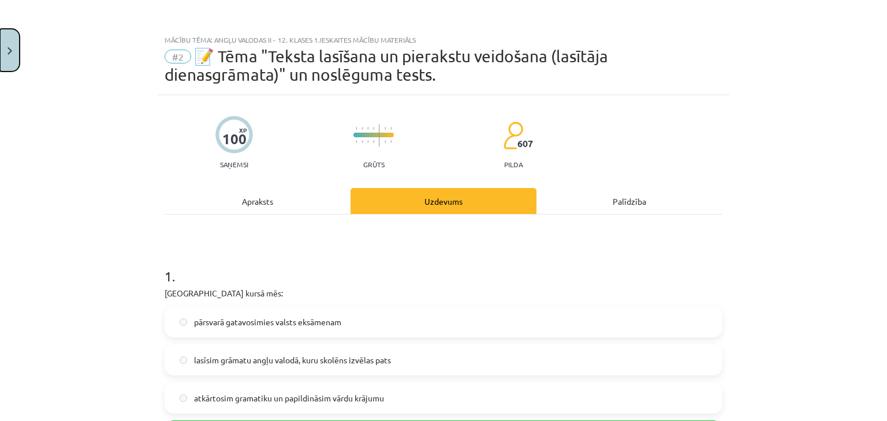
click at [1, 59] on button "Close" at bounding box center [10, 50] width 20 height 43
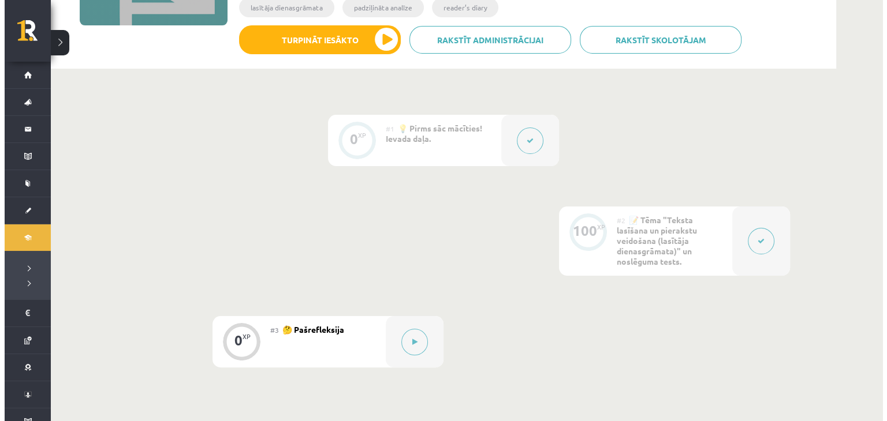
scroll to position [289, 0]
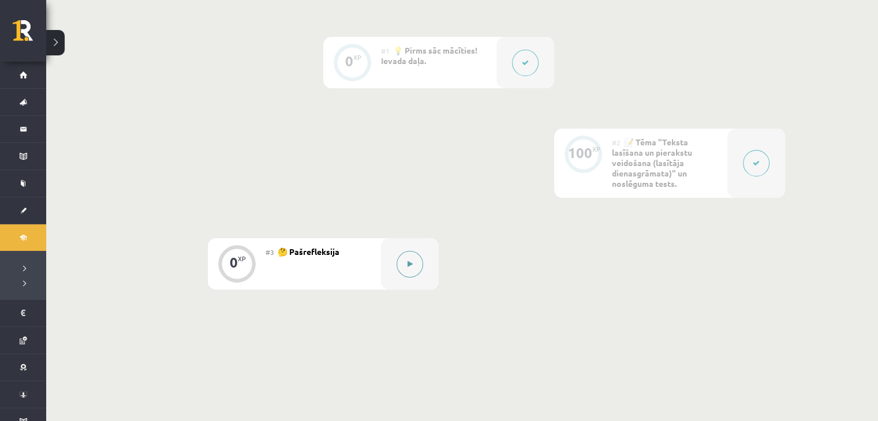
click at [408, 256] on button at bounding box center [410, 264] width 27 height 27
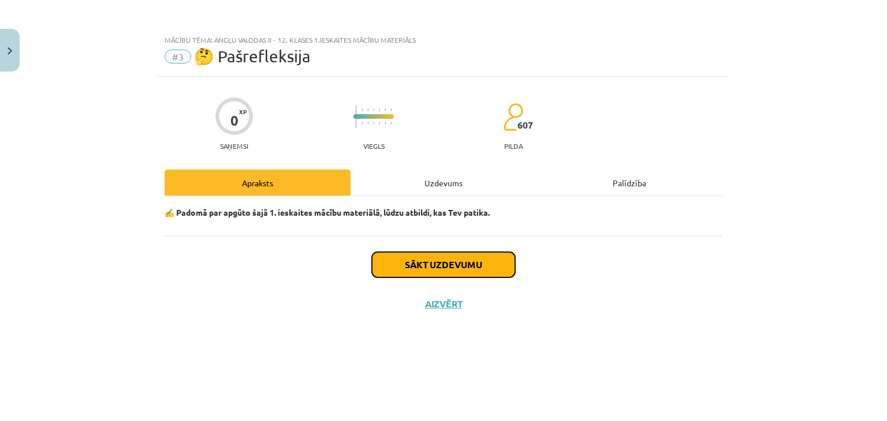
click at [418, 269] on button "Sākt uzdevumu" at bounding box center [443, 264] width 143 height 25
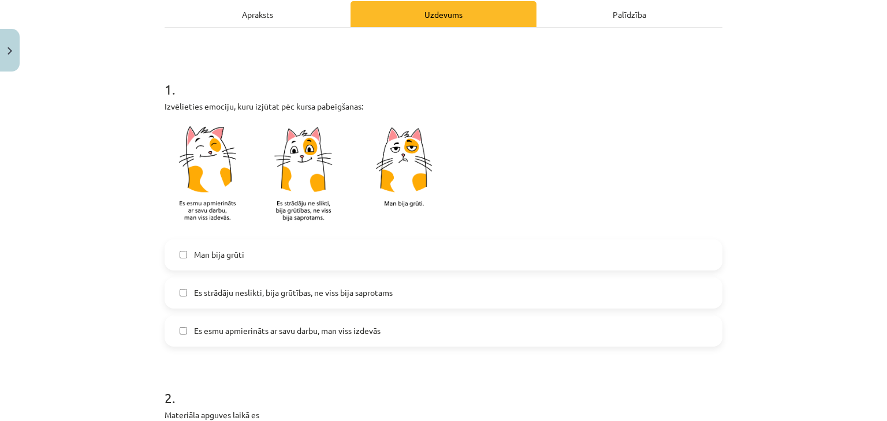
scroll to position [231, 0]
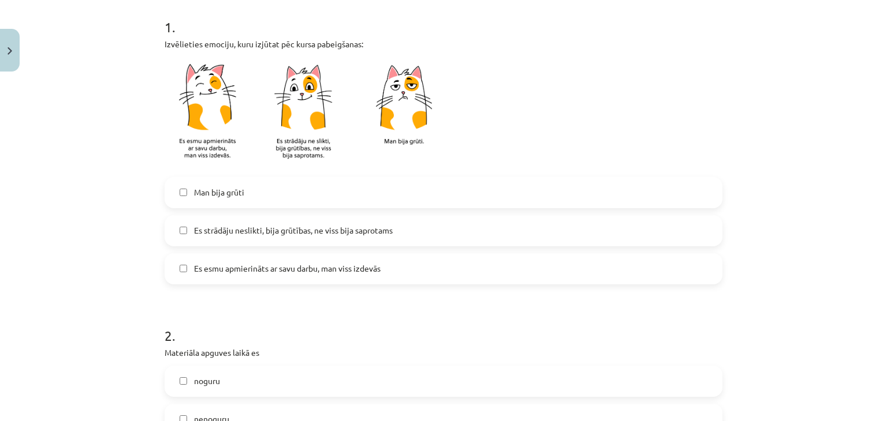
click at [245, 240] on label "Es strādāju neslikti, bija grūtības, ne viss bija saprotams" at bounding box center [443, 230] width 555 height 29
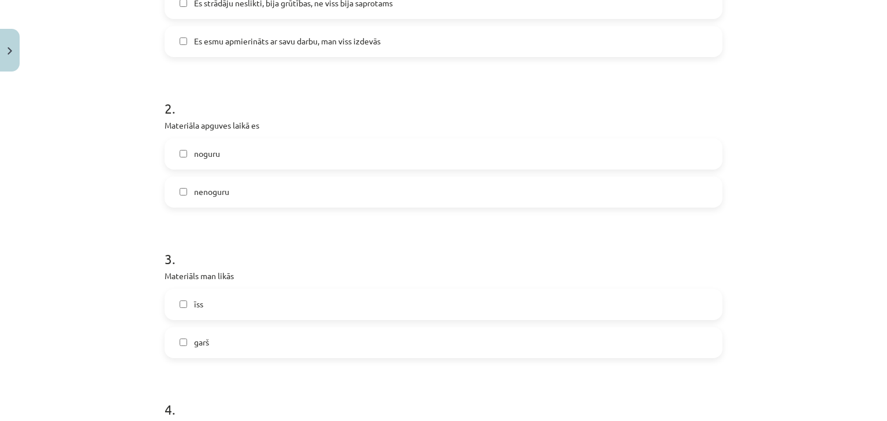
scroll to position [462, 0]
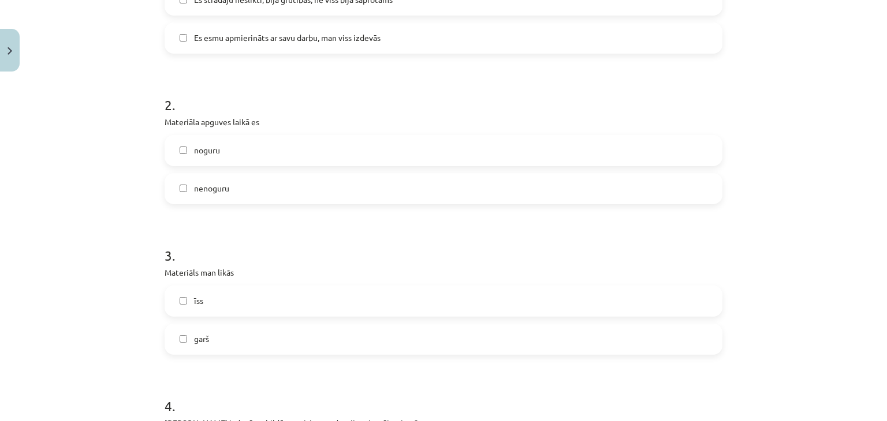
click at [253, 154] on label "noguru" at bounding box center [443, 150] width 555 height 29
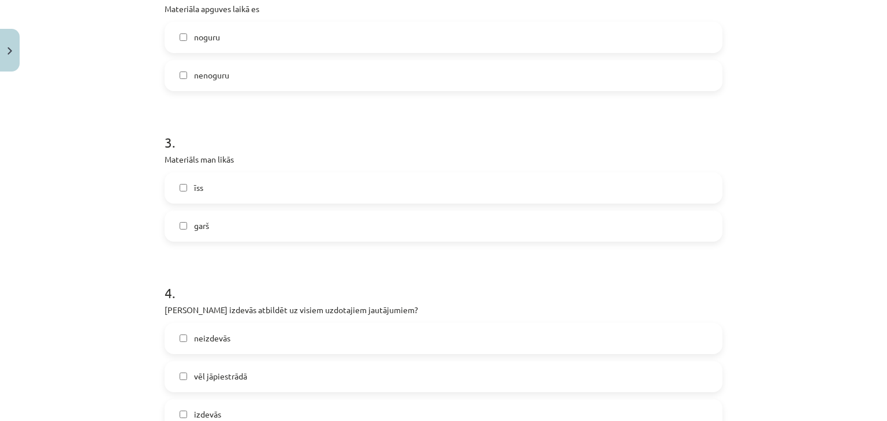
scroll to position [577, 0]
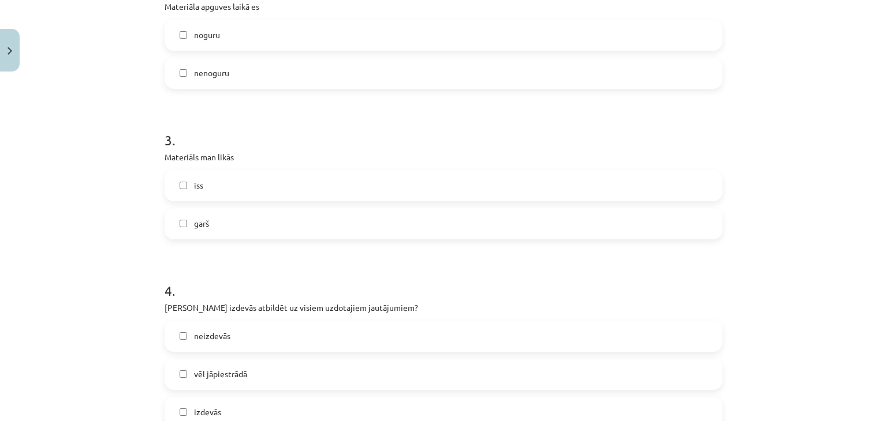
click at [222, 231] on label "garš" at bounding box center [443, 224] width 555 height 29
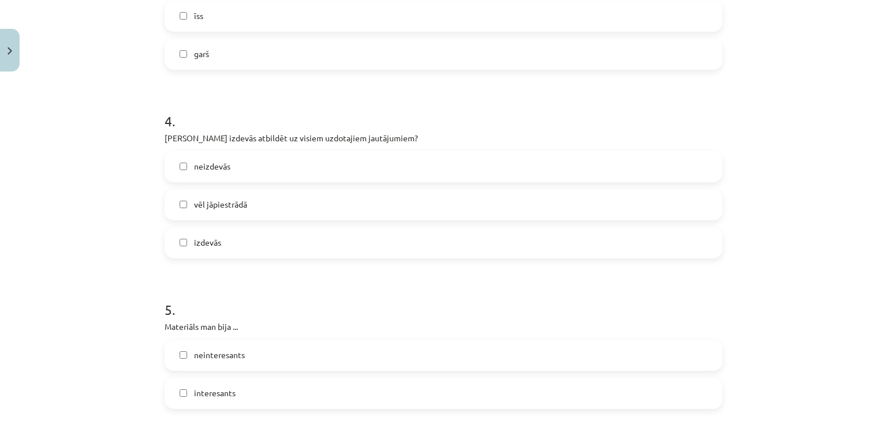
scroll to position [751, 0]
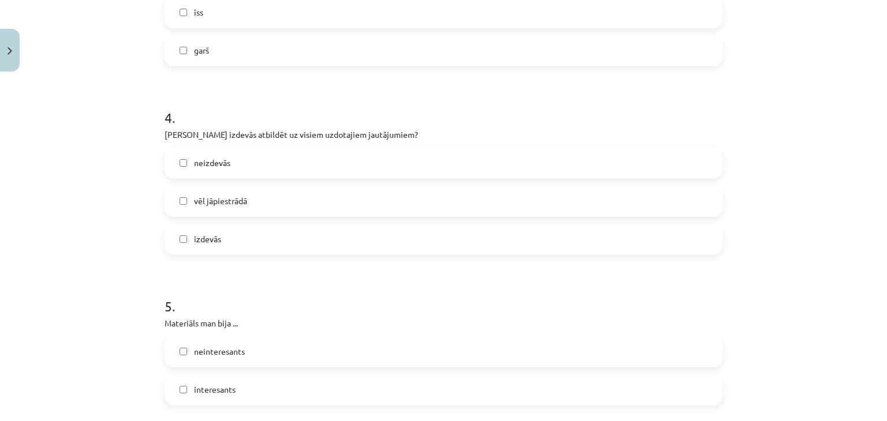
click at [272, 211] on label "vēl jāpiestrādā" at bounding box center [443, 201] width 555 height 29
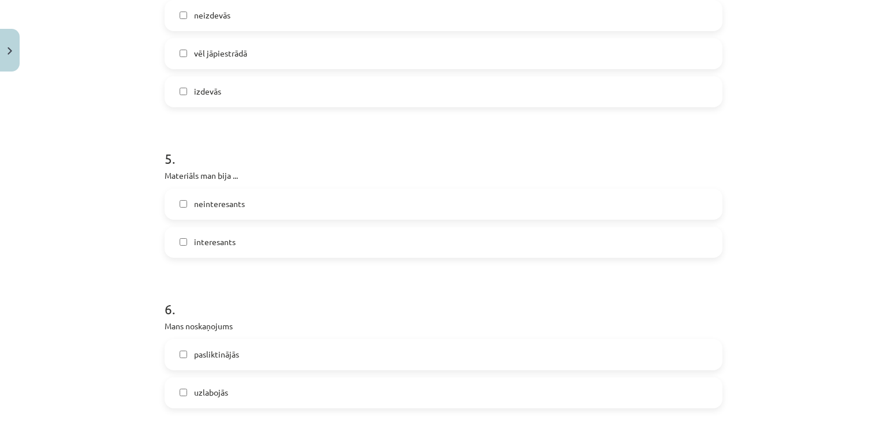
scroll to position [924, 0]
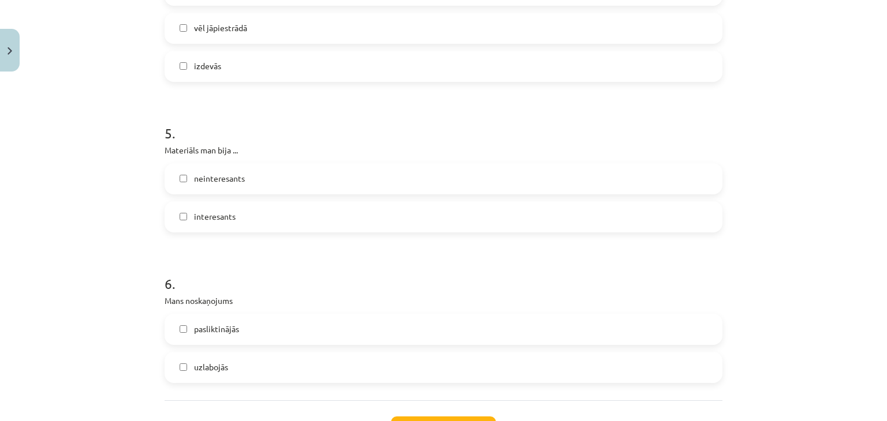
click at [249, 222] on label "interesants" at bounding box center [443, 217] width 555 height 29
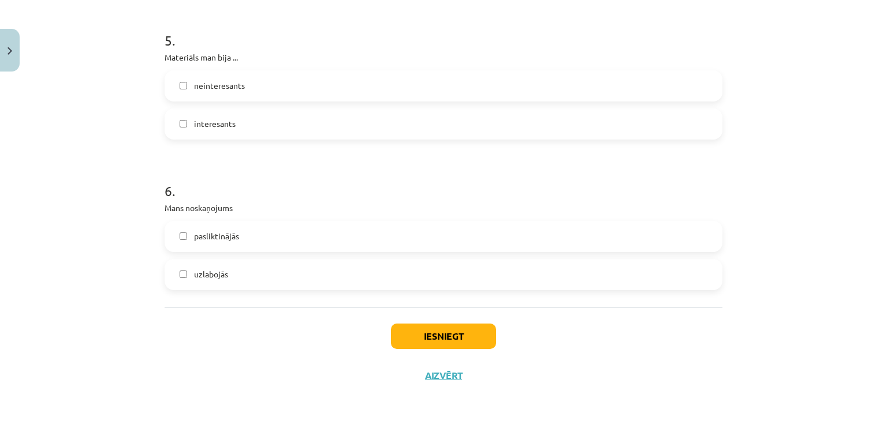
scroll to position [1019, 0]
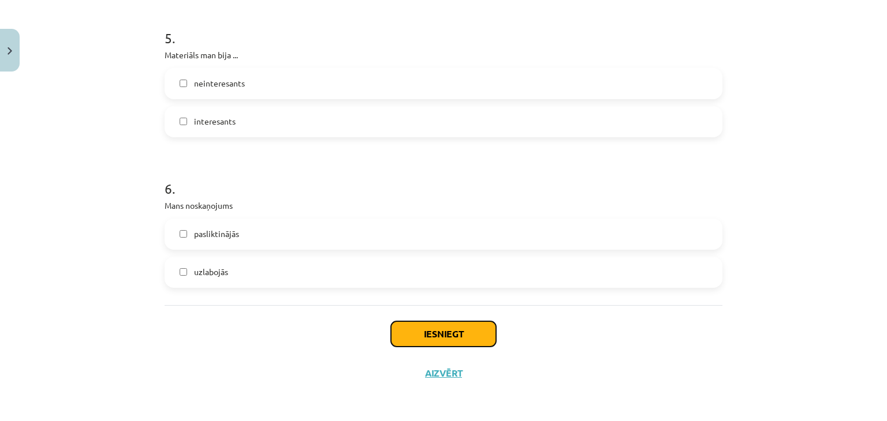
click at [456, 342] on button "Iesniegt" at bounding box center [443, 334] width 105 height 25
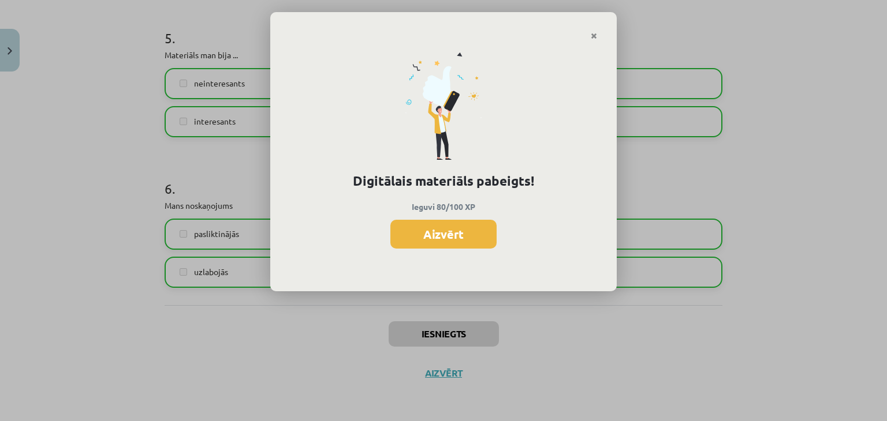
scroll to position [288, 0]
click at [484, 228] on button "Aizvērt" at bounding box center [443, 234] width 106 height 29
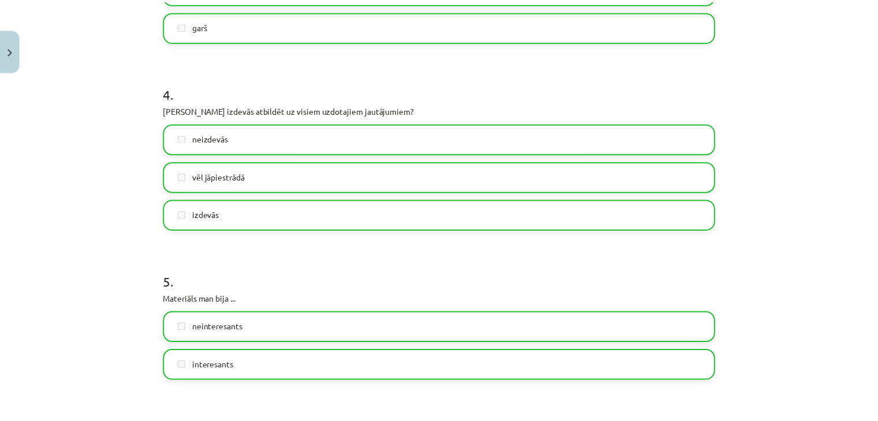
scroll to position [730, 0]
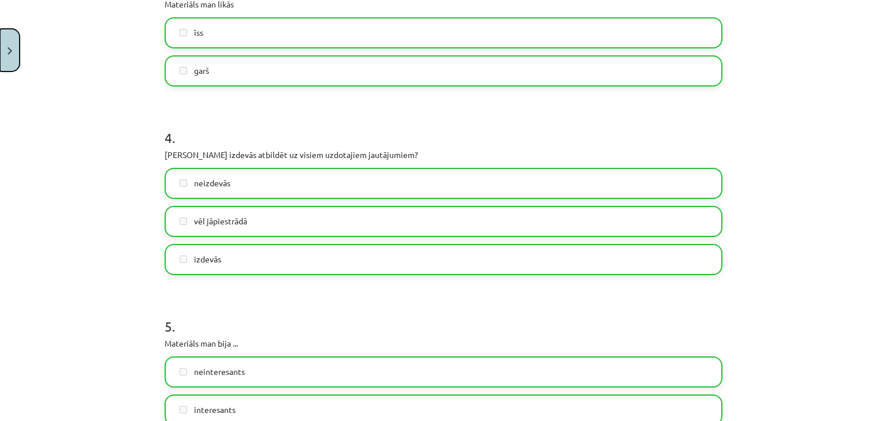
click at [3, 50] on button "Close" at bounding box center [10, 50] width 20 height 43
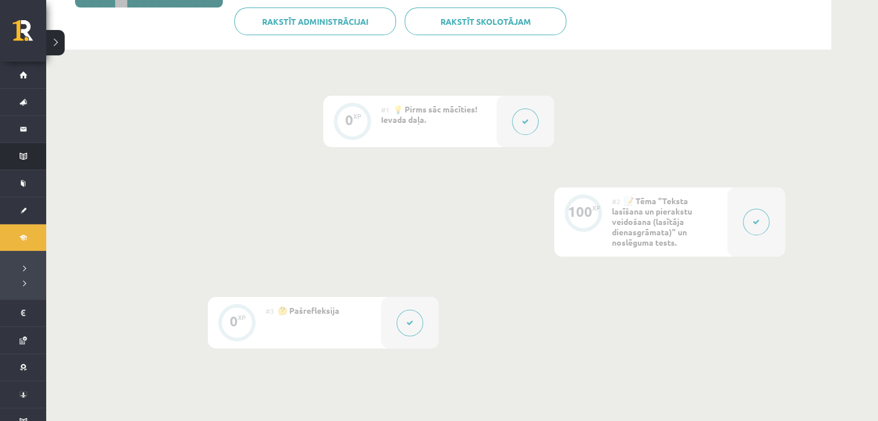
scroll to position [69, 0]
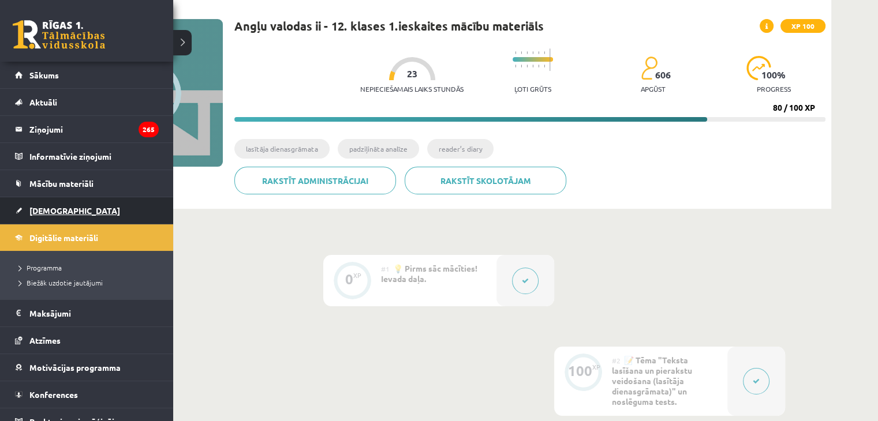
click at [69, 218] on link "[DEMOGRAPHIC_DATA]" at bounding box center [87, 210] width 144 height 27
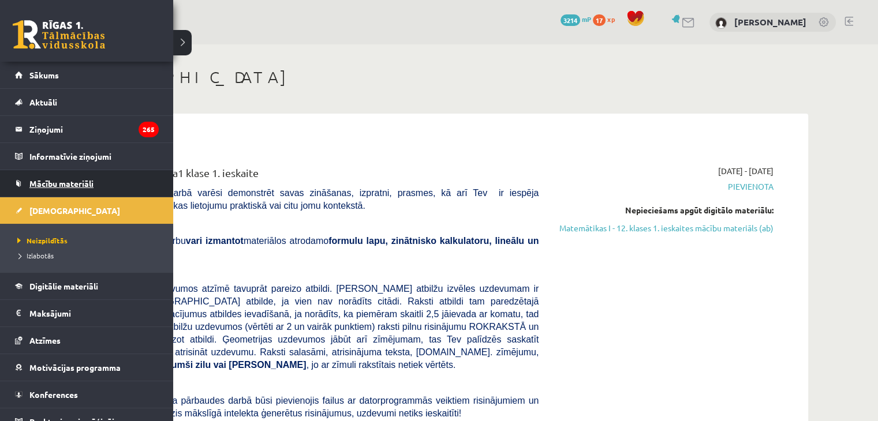
click at [47, 184] on span "Mācību materiāli" at bounding box center [61, 183] width 64 height 10
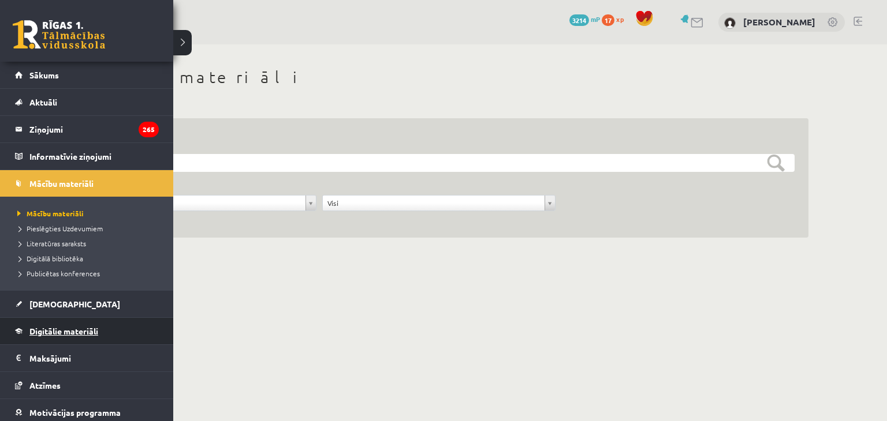
click at [65, 326] on link "Digitālie materiāli" at bounding box center [87, 331] width 144 height 27
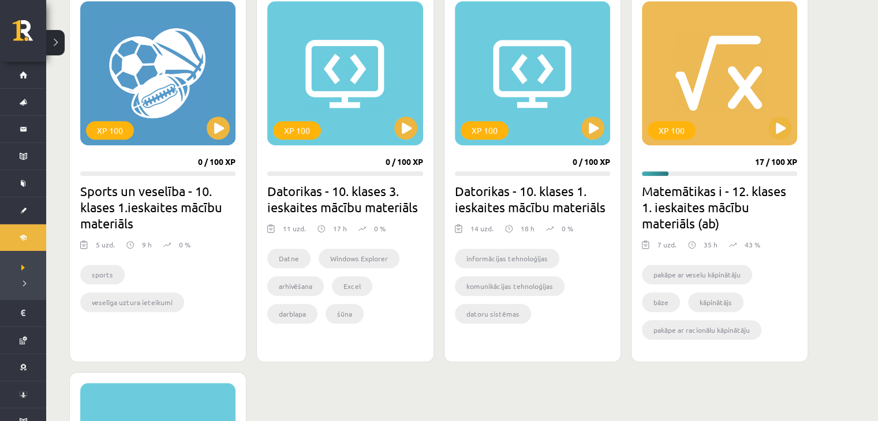
scroll to position [577, 0]
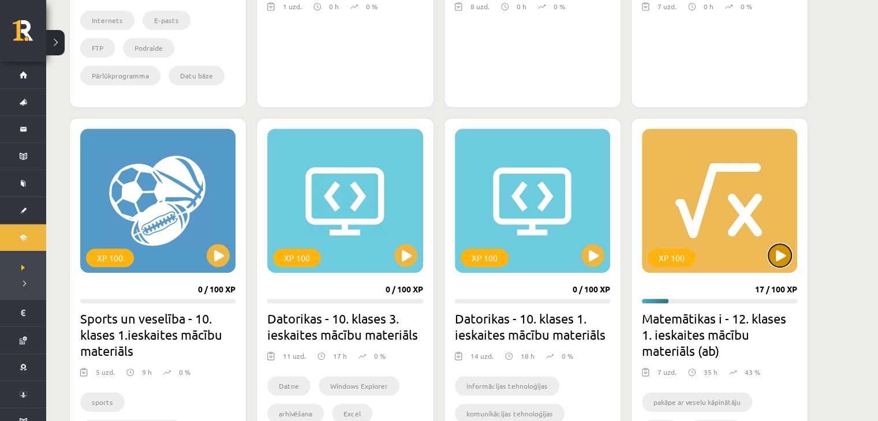
click at [788, 255] on button at bounding box center [779, 255] width 23 height 23
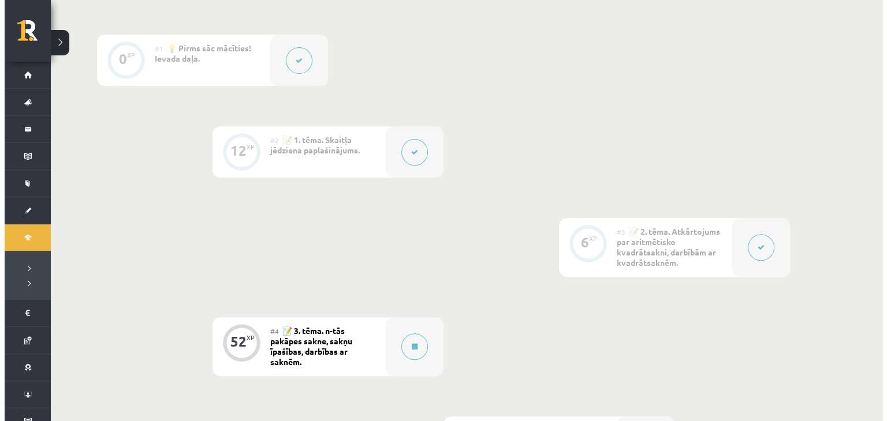
scroll to position [520, 0]
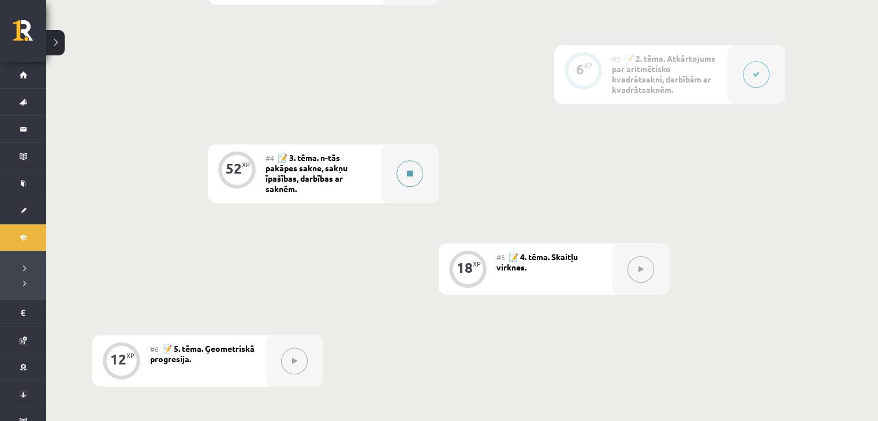
click at [420, 168] on button at bounding box center [410, 173] width 27 height 27
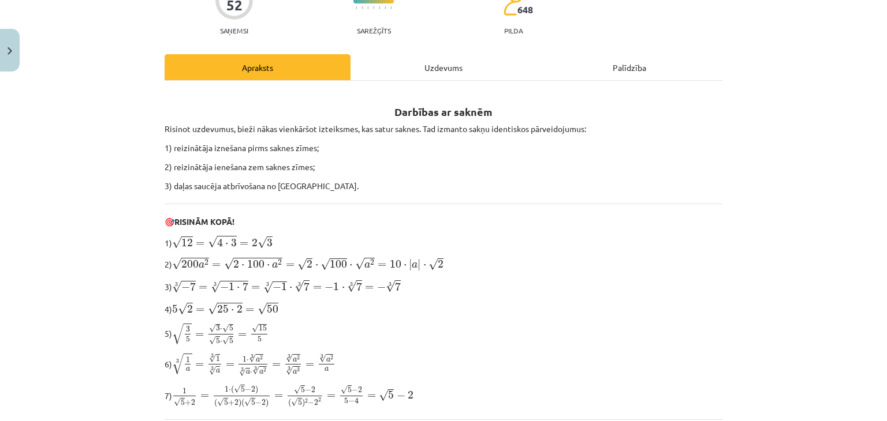
scroll to position [0, 0]
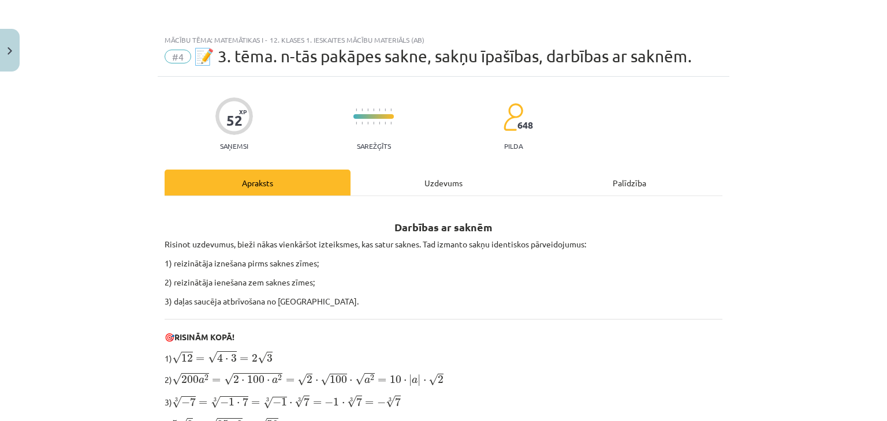
click at [442, 189] on div "Uzdevums" at bounding box center [443, 183] width 186 height 26
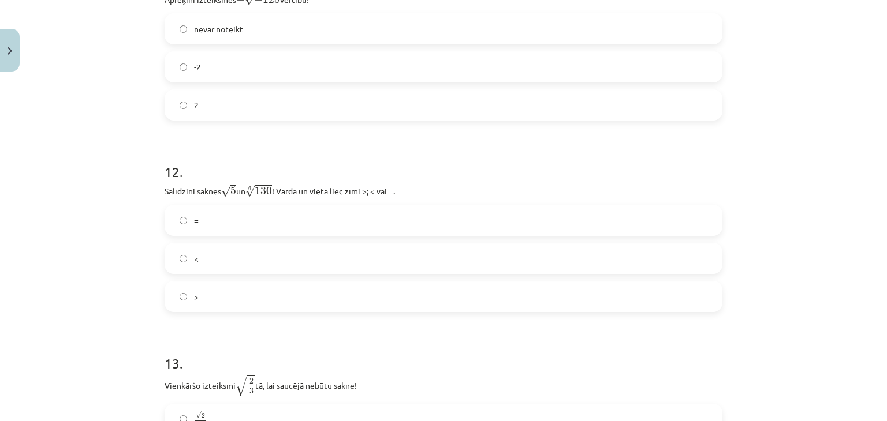
scroll to position [2584, 0]
